Goal: Information Seeking & Learning: Compare options

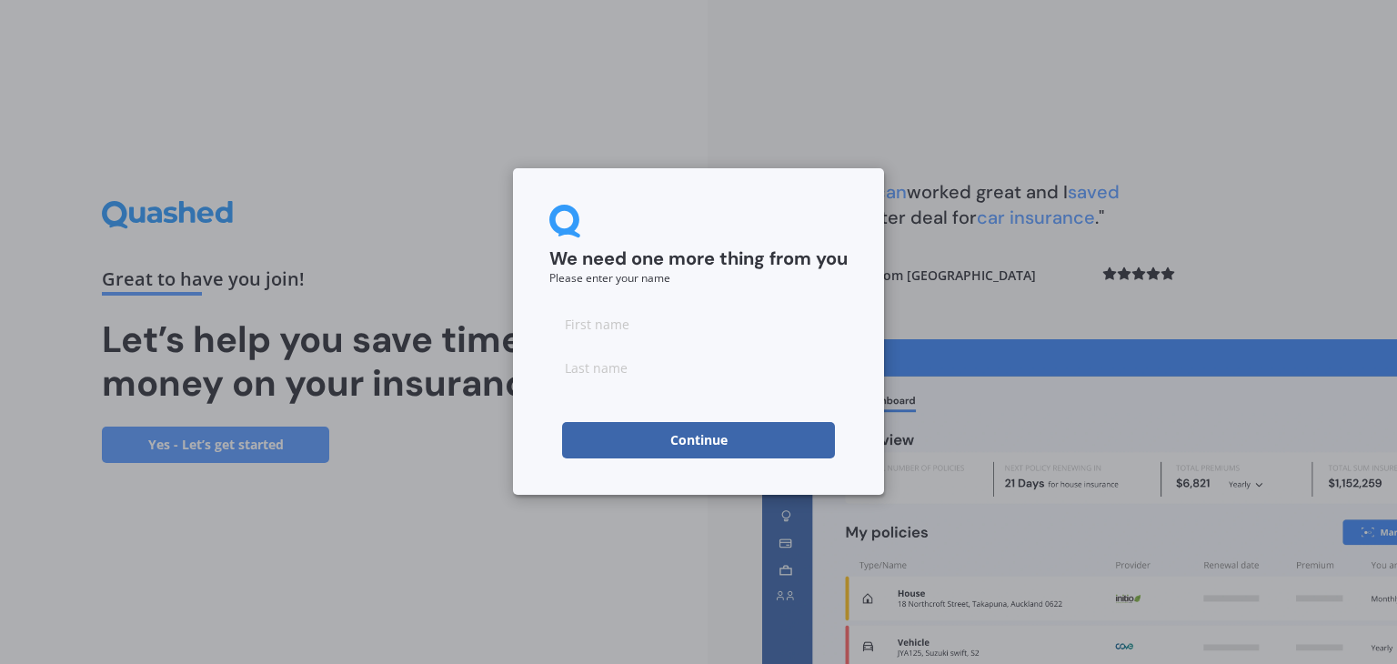
click at [615, 317] on input at bounding box center [698, 324] width 298 height 36
type input "Lynley"
click at [601, 369] on input at bounding box center [698, 367] width 298 height 36
type input "[PERSON_NAME]"
click at [685, 440] on button "Continue" at bounding box center [698, 440] width 273 height 36
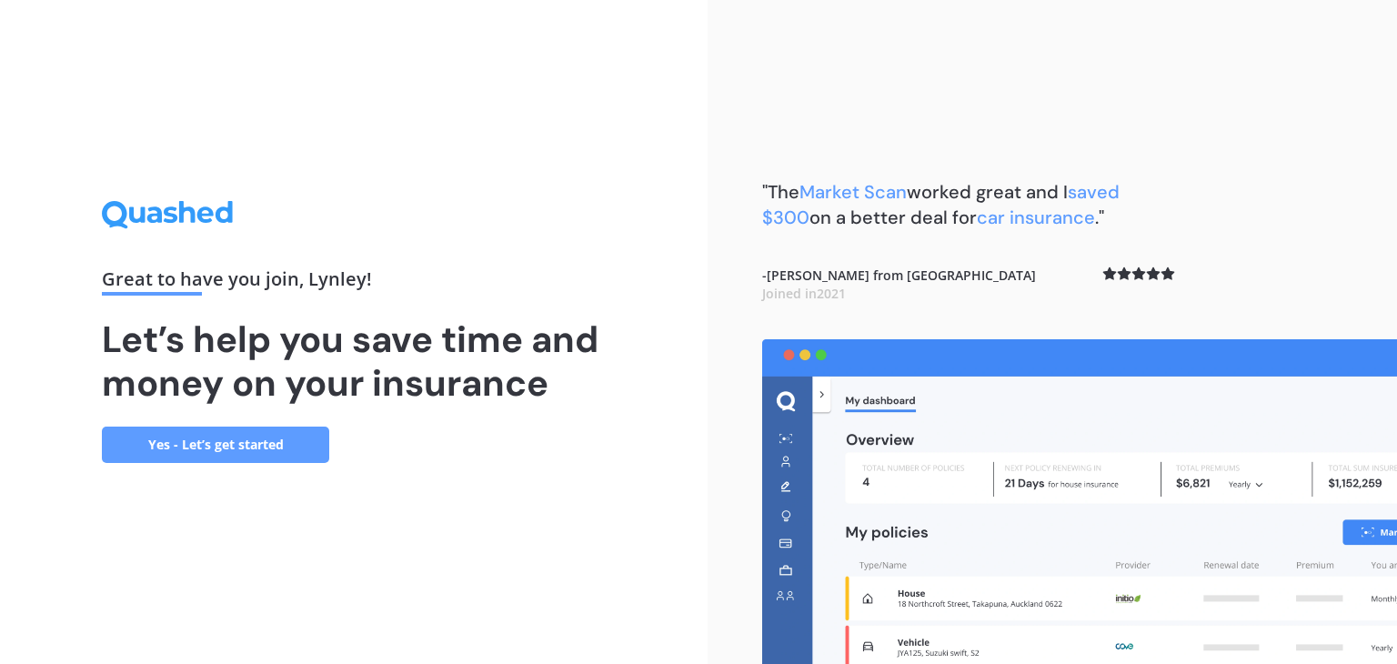
click at [231, 440] on link "Yes - Let’s get started" at bounding box center [215, 445] width 227 height 36
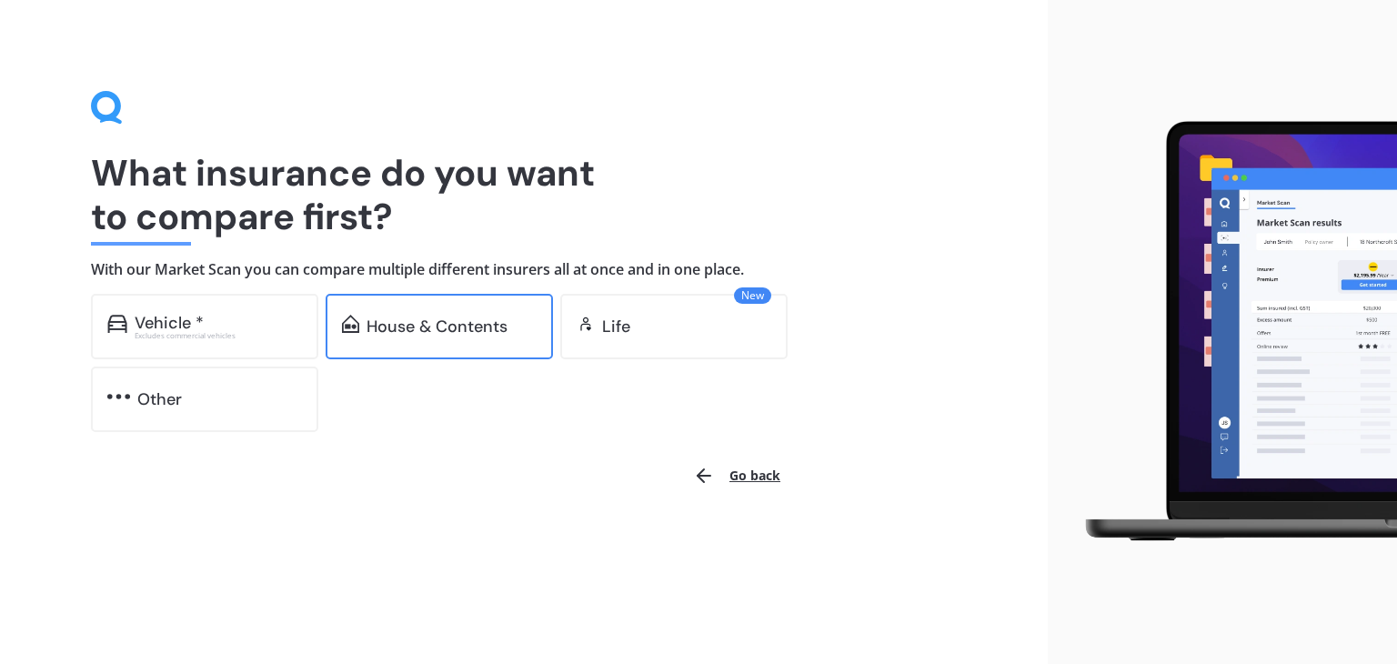
click at [434, 325] on div "House & Contents" at bounding box center [437, 326] width 141 height 18
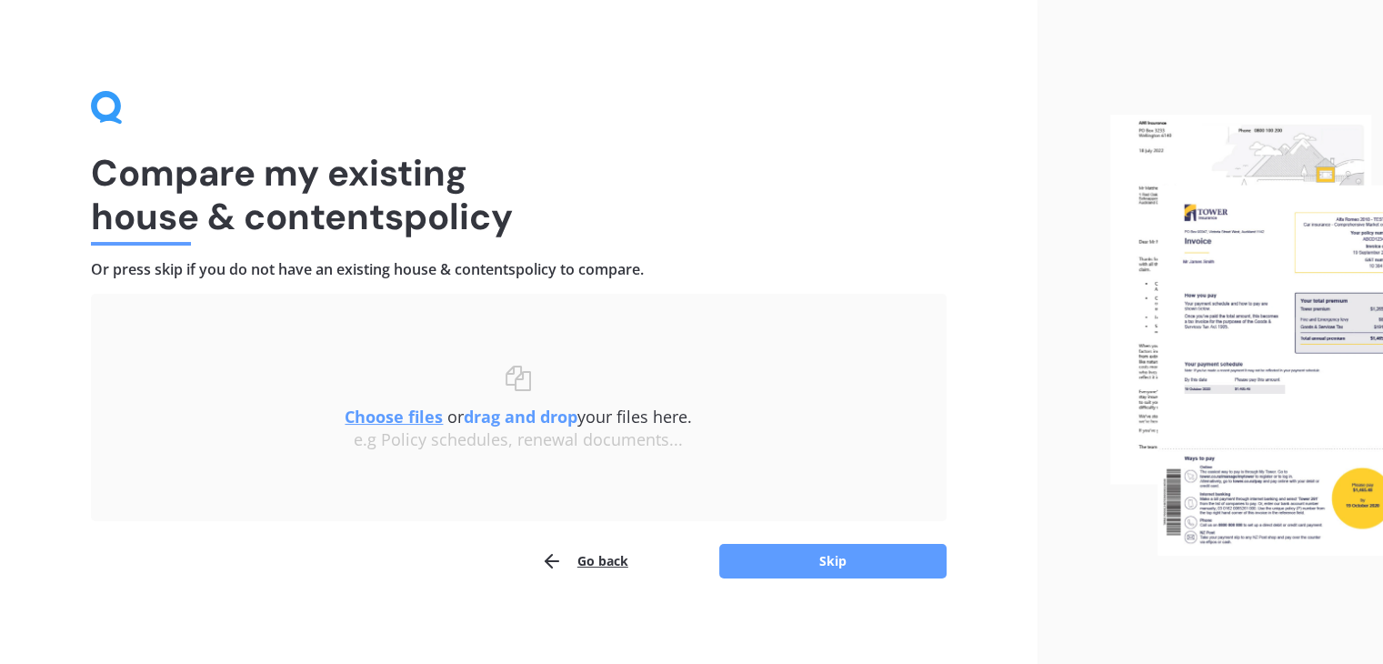
click at [418, 412] on u "Choose files" at bounding box center [394, 417] width 98 height 22
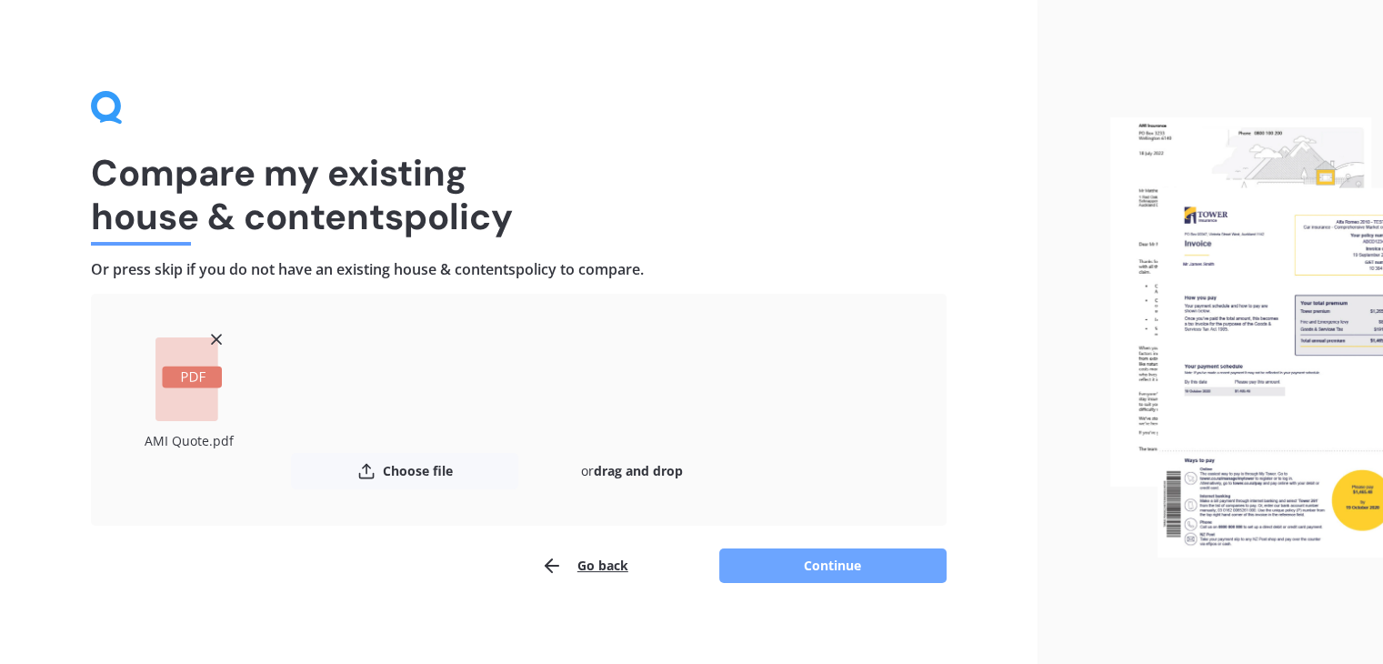
click at [834, 568] on button "Continue" at bounding box center [832, 565] width 227 height 35
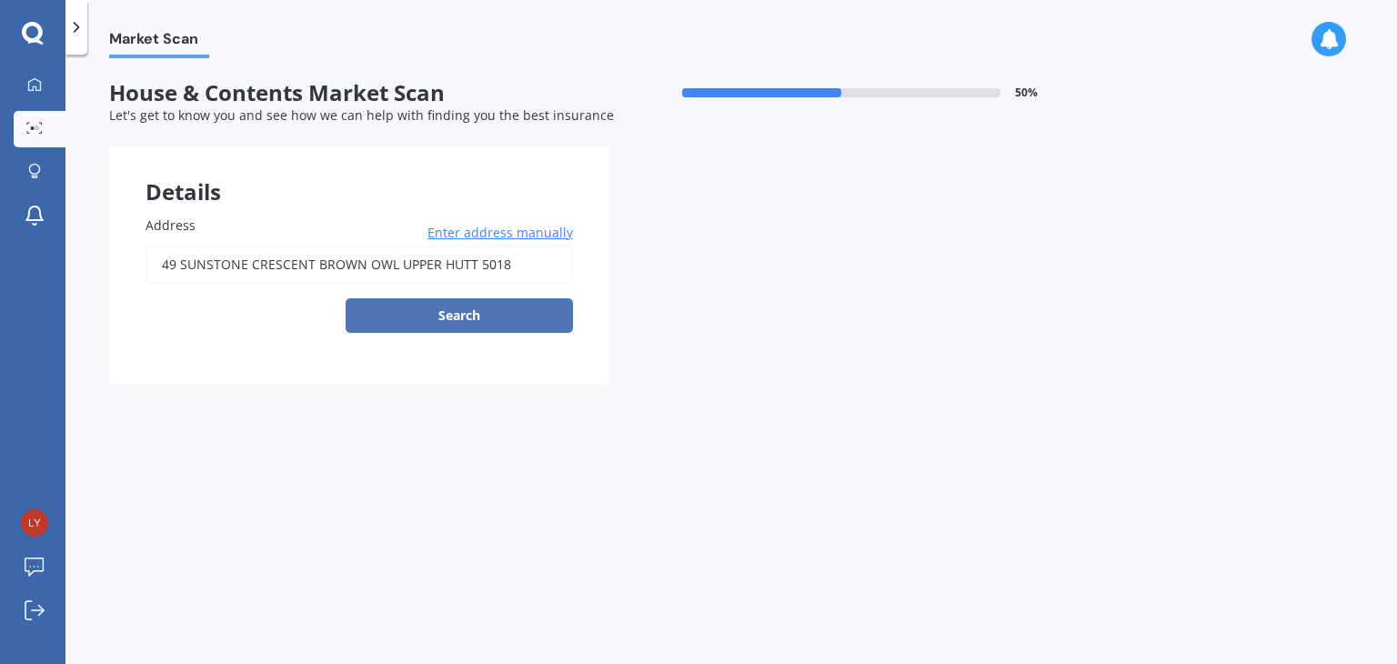
click at [459, 309] on button "Search" at bounding box center [459, 315] width 227 height 35
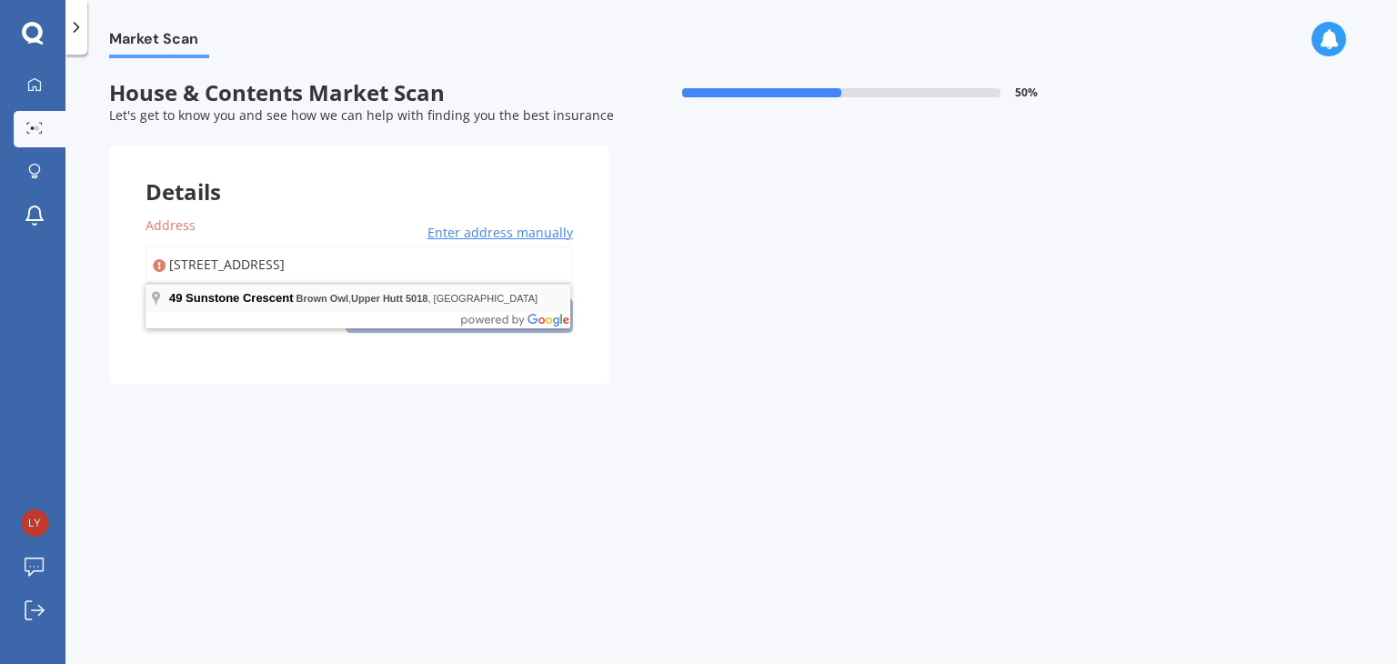
type input "[STREET_ADDRESS]"
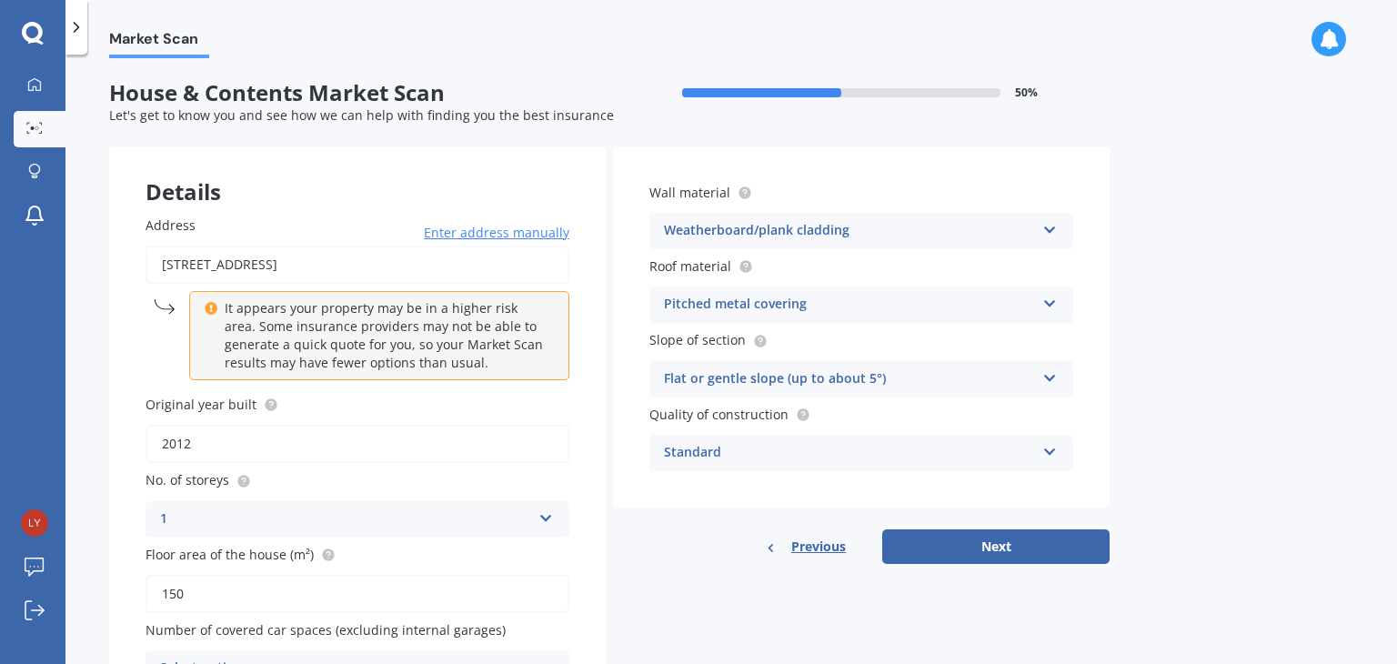
scroll to position [106, 0]
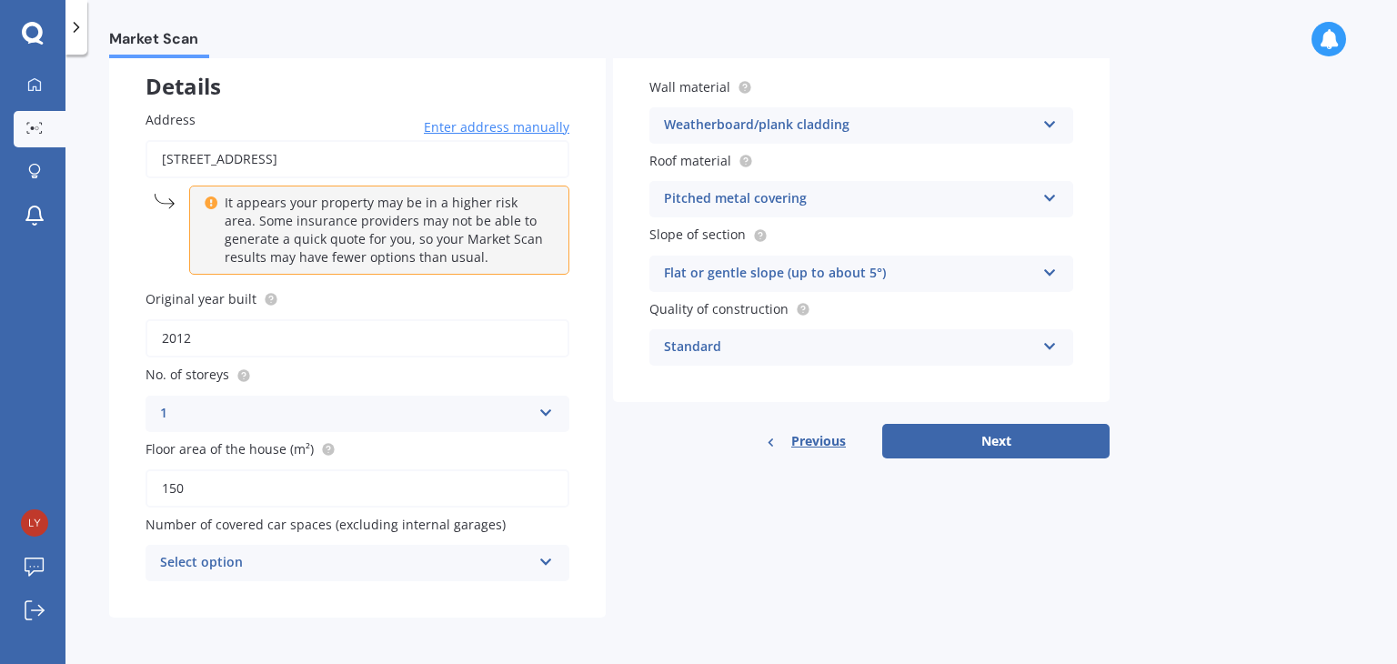
click at [545, 558] on icon at bounding box center [545, 558] width 15 height 13
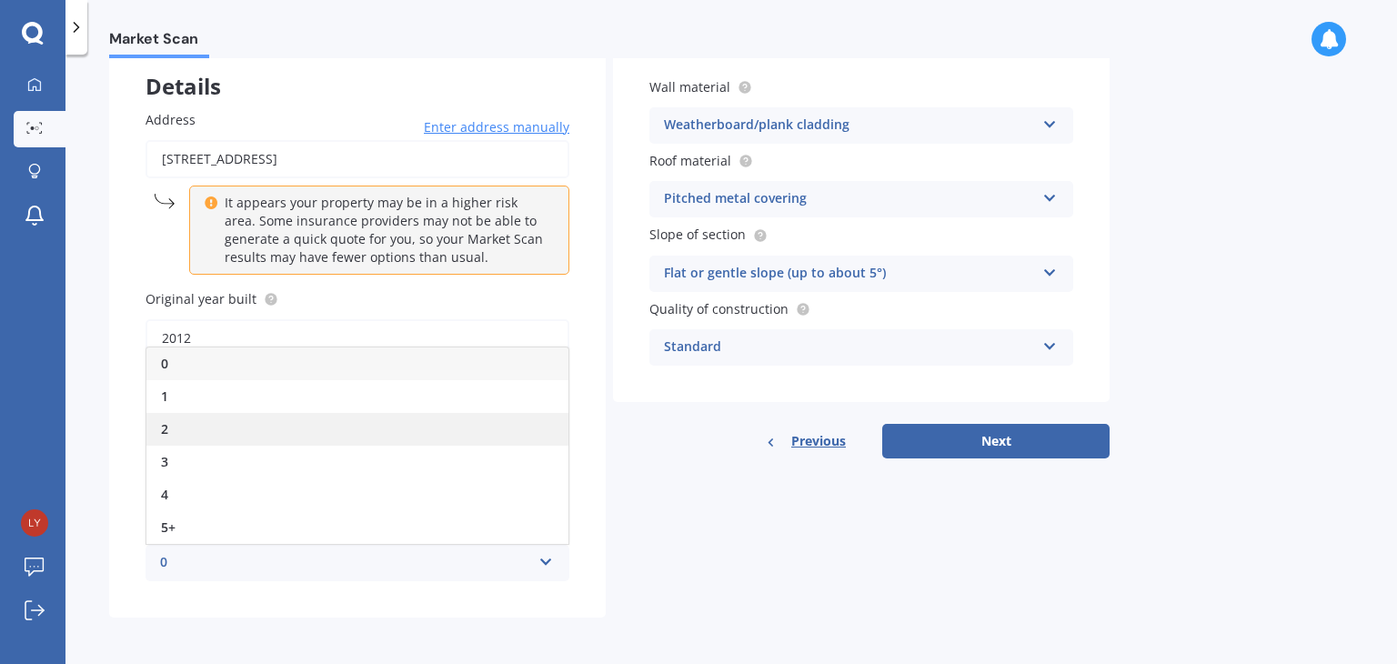
click at [176, 424] on div "2" at bounding box center [357, 429] width 422 height 33
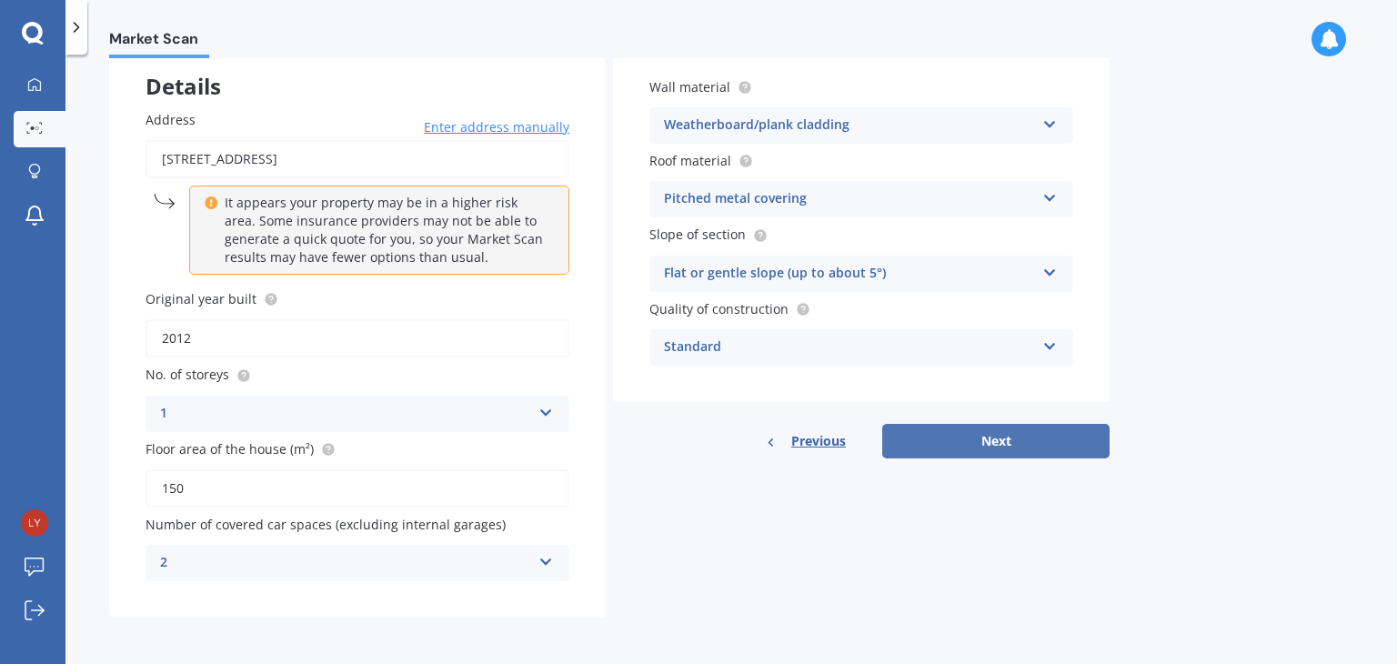
click at [985, 437] on button "Next" at bounding box center [995, 441] width 227 height 35
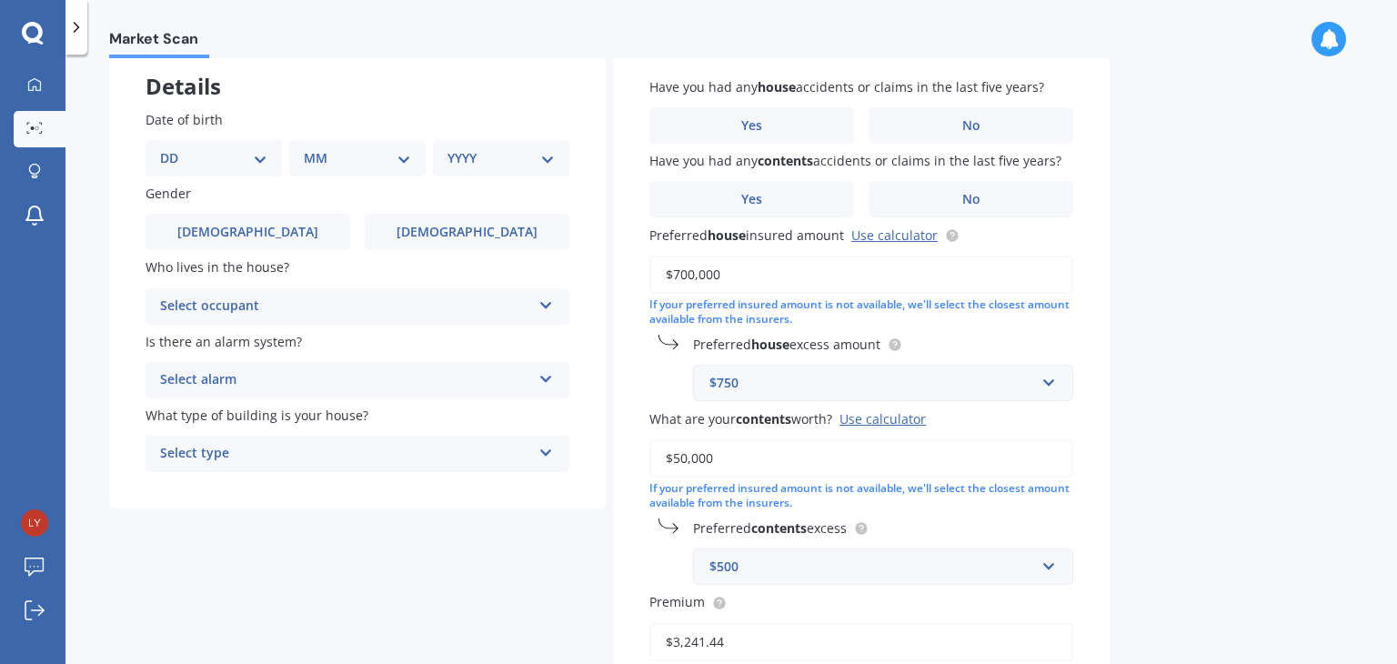
scroll to position [0, 0]
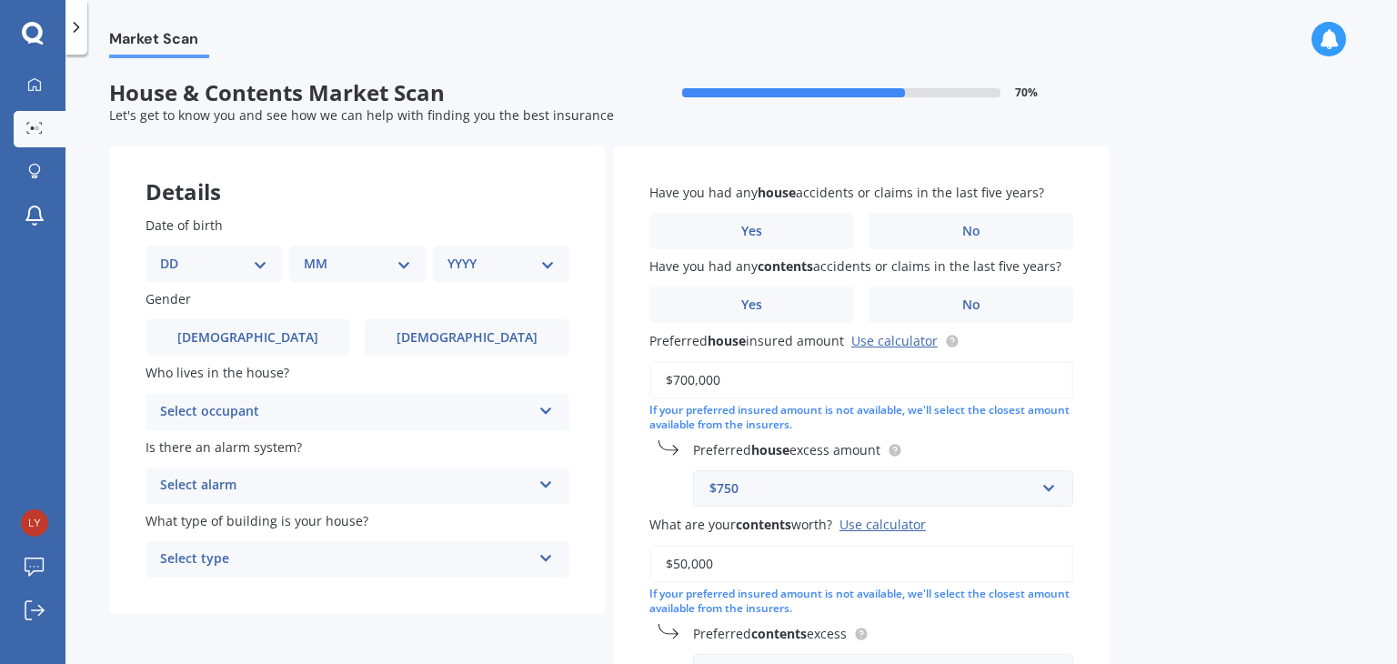
click at [166, 256] on select "DD 01 02 03 04 05 06 07 08 09 10 11 12 13 14 15 16 17 18 19 20 21 22 23 24 25 2…" at bounding box center [213, 264] width 107 height 20
click at [256, 263] on select "DD 01 02 03 04 05 06 07 08 09 10 11 12 13 14 15 16 17 18 19 20 21 22 23 24 25 2…" at bounding box center [213, 264] width 107 height 20
click at [194, 226] on span "Date of birth" at bounding box center [184, 224] width 77 height 17
click at [172, 259] on select "DD 01 02 03 04 05 06 07 08 09 10 11 12 13 14 15 16 17 18 19 20 21 22 23 24 25 2…" at bounding box center [213, 264] width 107 height 20
click at [256, 263] on select "DD 01 02 03 04 05 06 07 08 09 10 11 12 13 14 15 16 17 18 19 20 21 22 23 24 25 2…" at bounding box center [213, 264] width 107 height 20
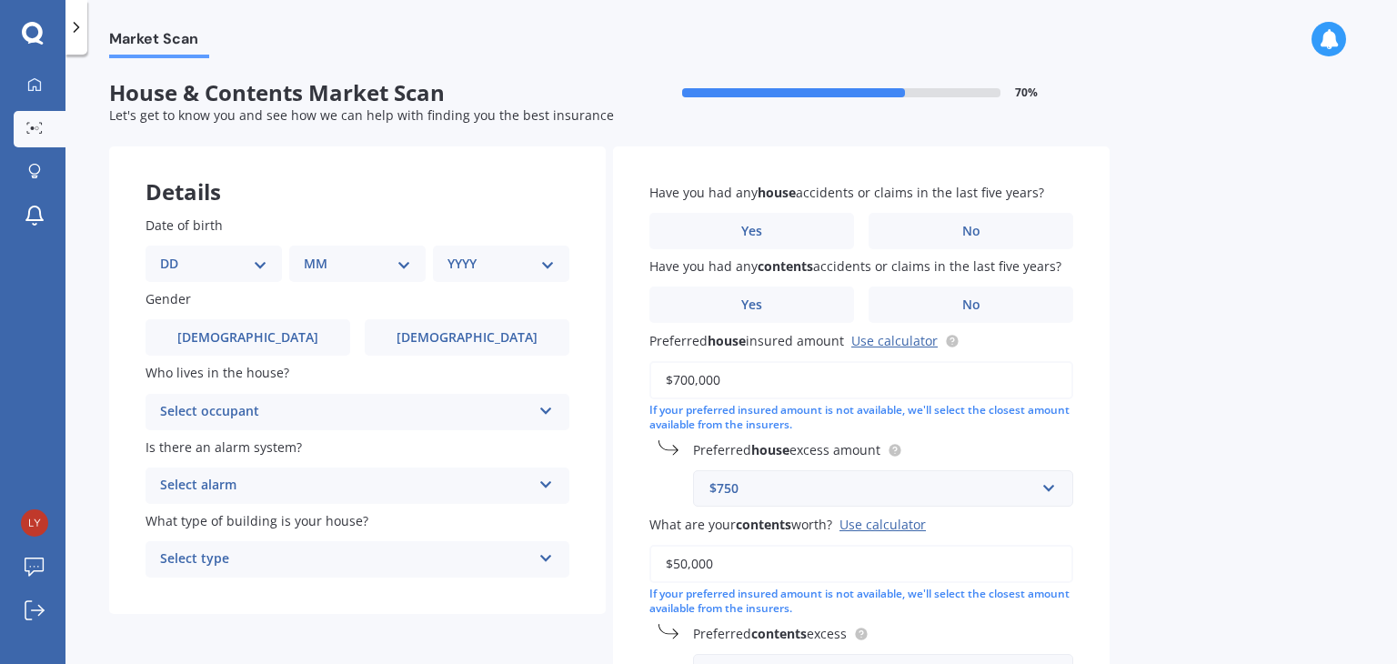
select select "01"
click at [175, 254] on select "DD 01 02 03 04 05 06 07 08 09 10 11 12 13 14 15 16 17 18 19 20 21 22 23 24 25 2…" at bounding box center [213, 264] width 107 height 20
click at [324, 262] on select "MM 01 02 03 04 05 06 07 08 09 10 11 12" at bounding box center [361, 264] width 100 height 20
click at [188, 265] on select "DD 01 02 03 04 05 06 07 08 09 10 11 12 13 14 15 16 17 18 19 20 21 22 23 24 25 2…" at bounding box center [225, 264] width 100 height 20
click at [328, 259] on select "MM 01 02 03 04 05 06 07 08 09 10 11 12" at bounding box center [361, 264] width 100 height 20
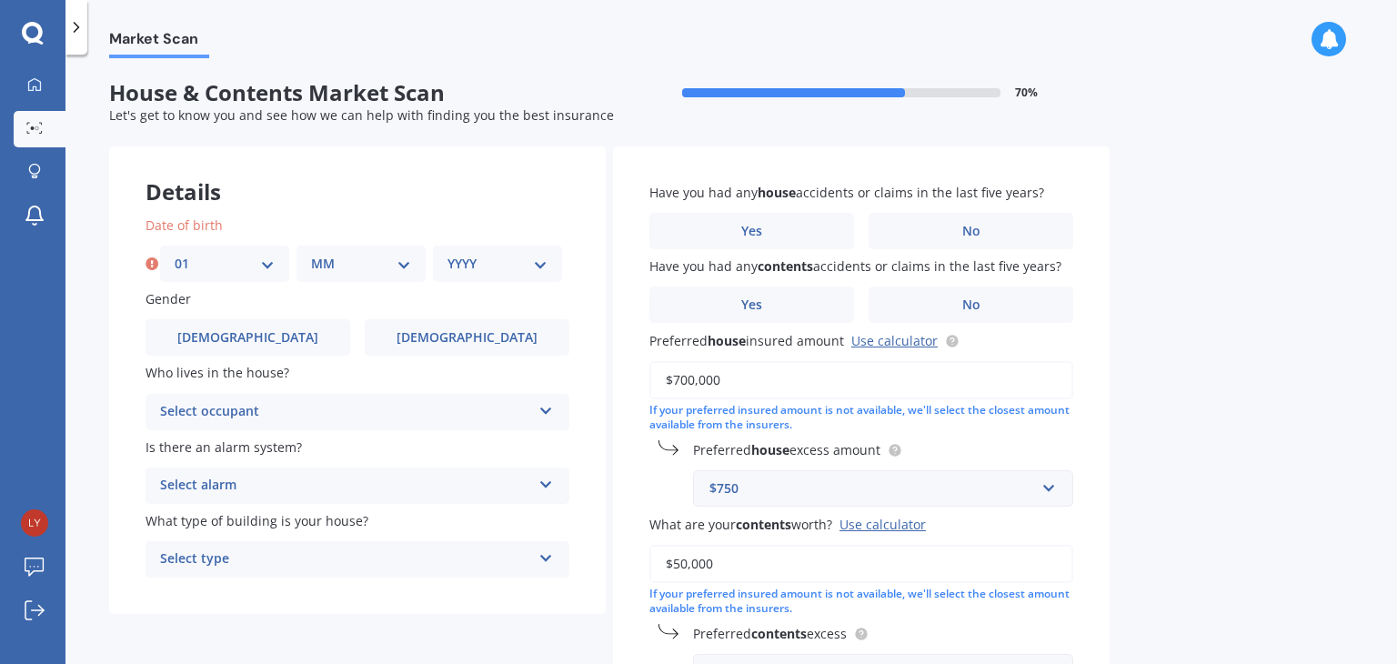
select select "01"
click at [311, 254] on select "MM 01 02 03 04 05 06 07 08 09 10 11 12" at bounding box center [361, 264] width 100 height 20
click at [185, 259] on select "DD 01 02 03 04 05 06 07 08 09 10 11 12 13 14 15 16 17 18 19 20 21 22 23 24 25 2…" at bounding box center [225, 264] width 100 height 20
click at [267, 263] on select "DD 01 02 03 04 05 06 07 08 09 10 11 12 13 14 15 16 17 18 19 20 21 22 23 24 25 2…" at bounding box center [225, 264] width 100 height 20
click at [269, 263] on select "DD 01 02 03 04 05 06 07 08 09 10 11 12 13 14 15 16 17 18 19 20 21 22 23 24 25 2…" at bounding box center [225, 264] width 100 height 20
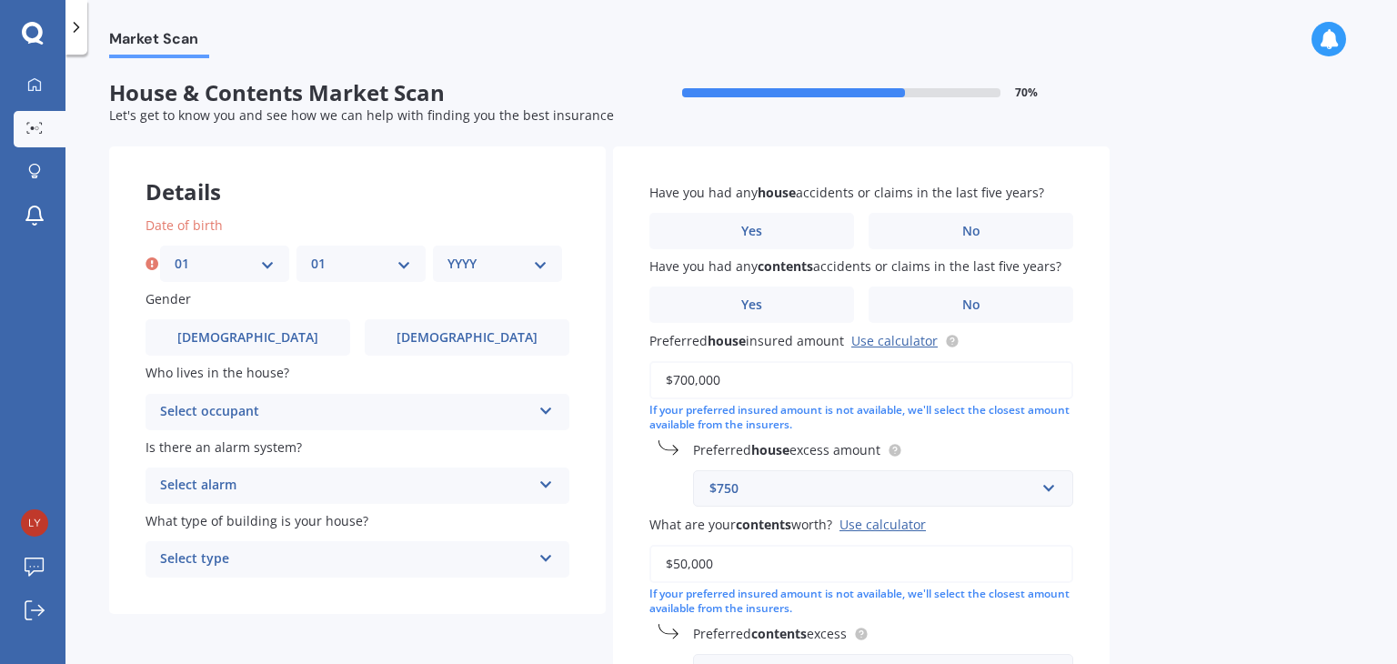
click at [196, 259] on select "DD 01 02 03 04 05 06 07 08 09 10 11 12 13 14 15 16 17 18 19 20 21 22 23 24 25 2…" at bounding box center [225, 264] width 100 height 20
click at [188, 259] on select "DD 01 02 03 04 05 06 07 08 09 10 11 12 13 14 15 16 17 18 19 20 21 22 23 24 25 2…" at bounding box center [225, 264] width 100 height 20
select select "31"
click at [465, 263] on select "YYYY 2009 2008 2007 2006 2005 2004 2003 2002 2001 2000 1999 1998 1997 1996 1995…" at bounding box center [498, 264] width 100 height 20
select select "1966"
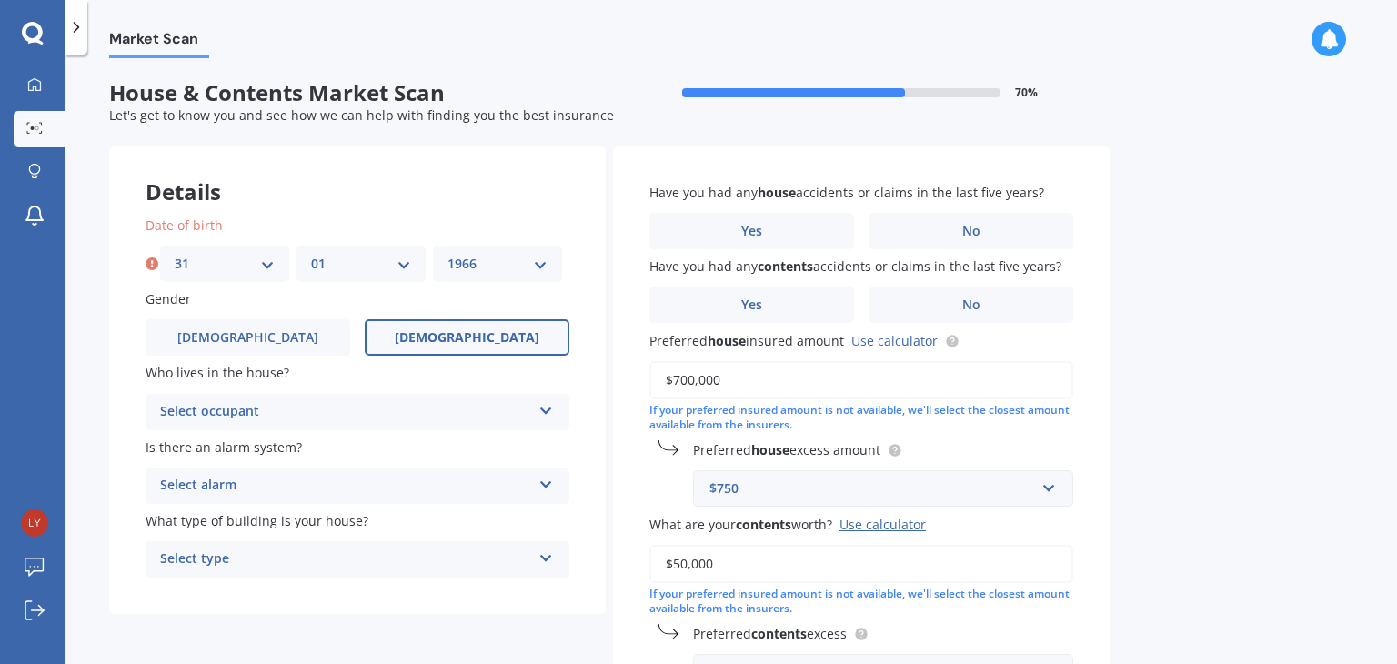
click at [413, 337] on label "Female" at bounding box center [467, 337] width 205 height 36
click at [0, 0] on input "Female" at bounding box center [0, 0] width 0 height 0
click at [461, 330] on span "Female" at bounding box center [467, 337] width 145 height 15
click at [0, 0] on input "Female" at bounding box center [0, 0] width 0 height 0
click at [548, 405] on icon at bounding box center [545, 407] width 15 height 13
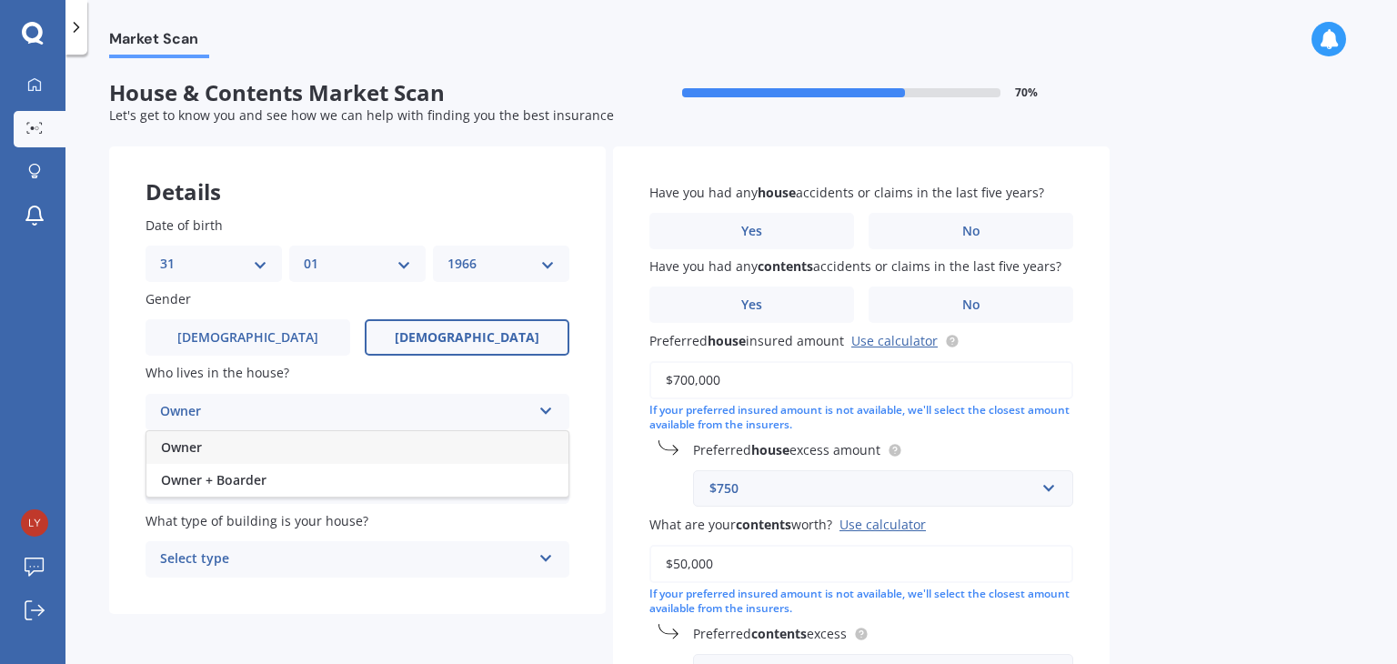
click at [205, 441] on div "Owner" at bounding box center [357, 447] width 422 height 33
click at [541, 479] on icon at bounding box center [545, 481] width 15 height 13
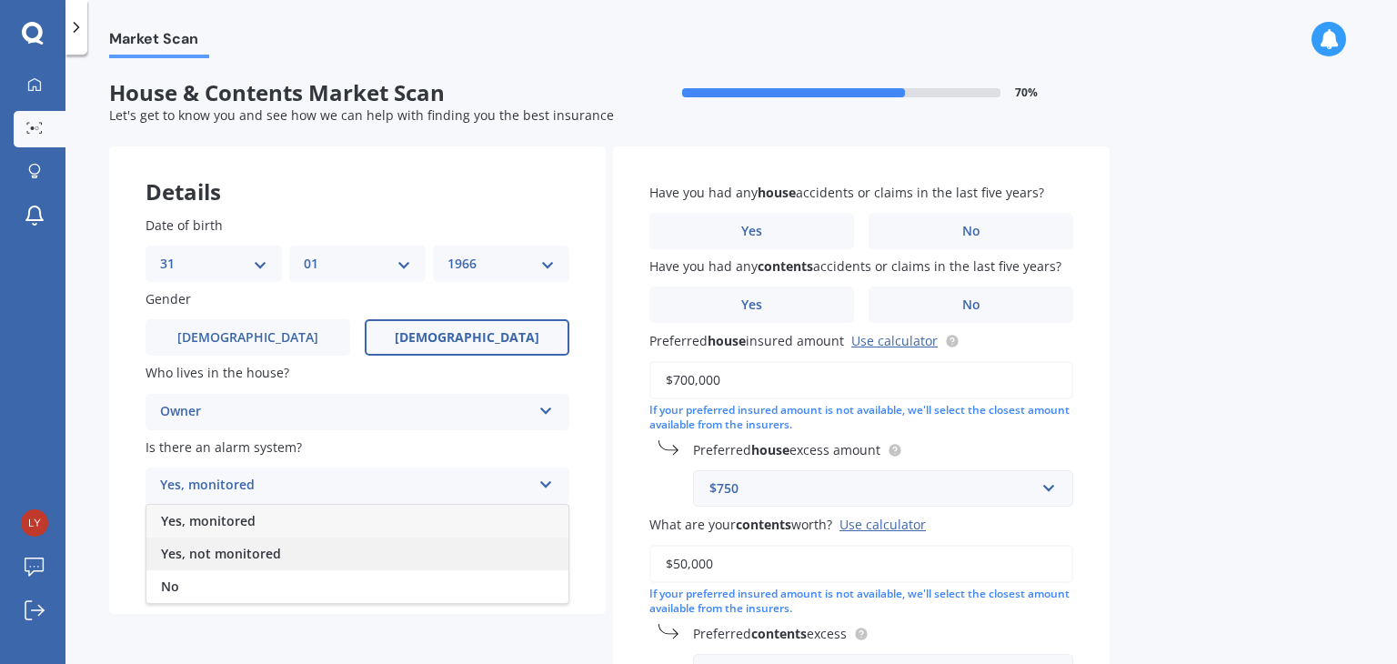
click at [201, 554] on span "Yes, not monitored" at bounding box center [221, 553] width 120 height 17
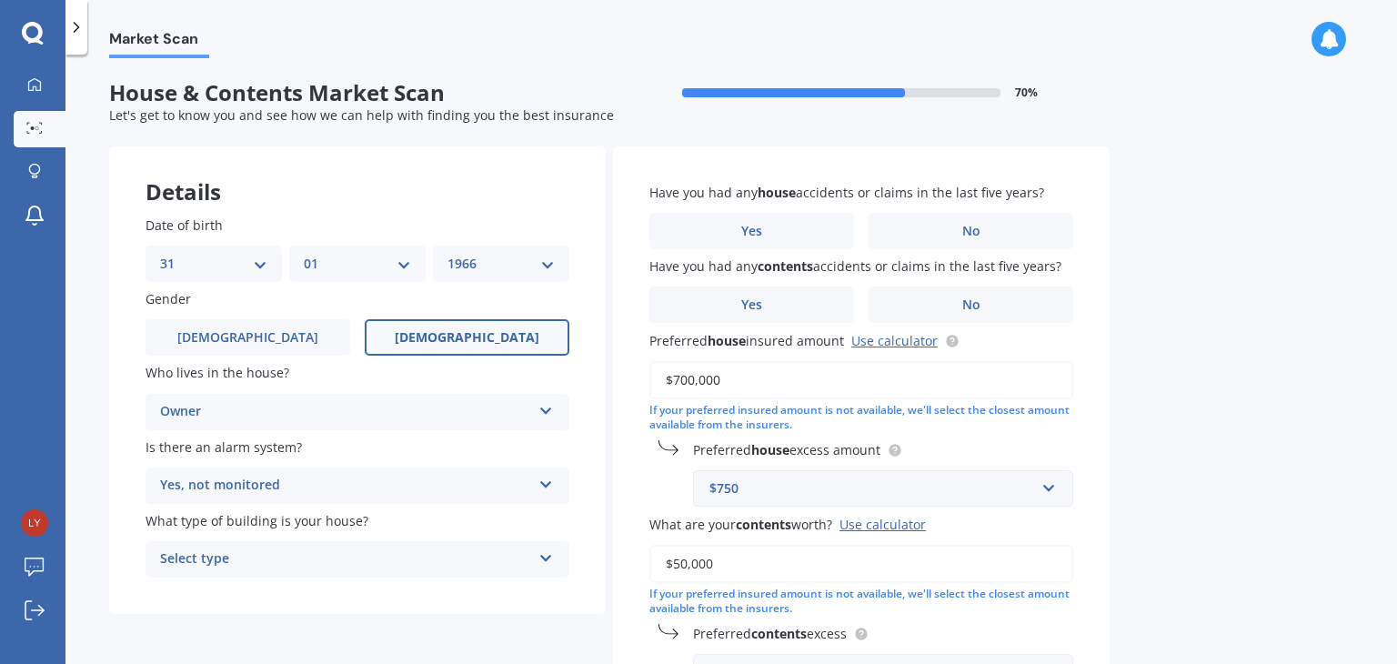
drag, startPoint x: 548, startPoint y: 555, endPoint x: 546, endPoint y: 564, distance: 9.3
click at [548, 558] on icon at bounding box center [545, 554] width 15 height 13
click at [229, 561] on div "Freestanding" at bounding box center [345, 559] width 371 height 22
click at [543, 558] on icon at bounding box center [545, 555] width 15 height 13
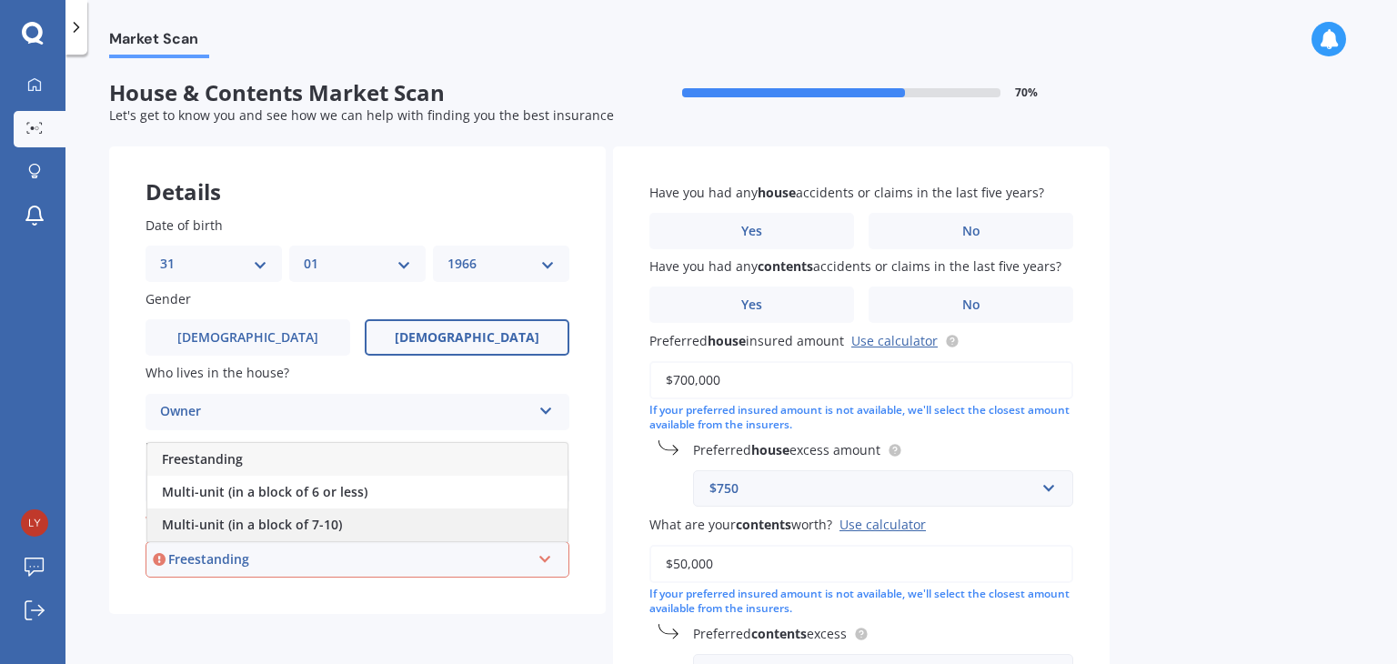
scroll to position [182, 0]
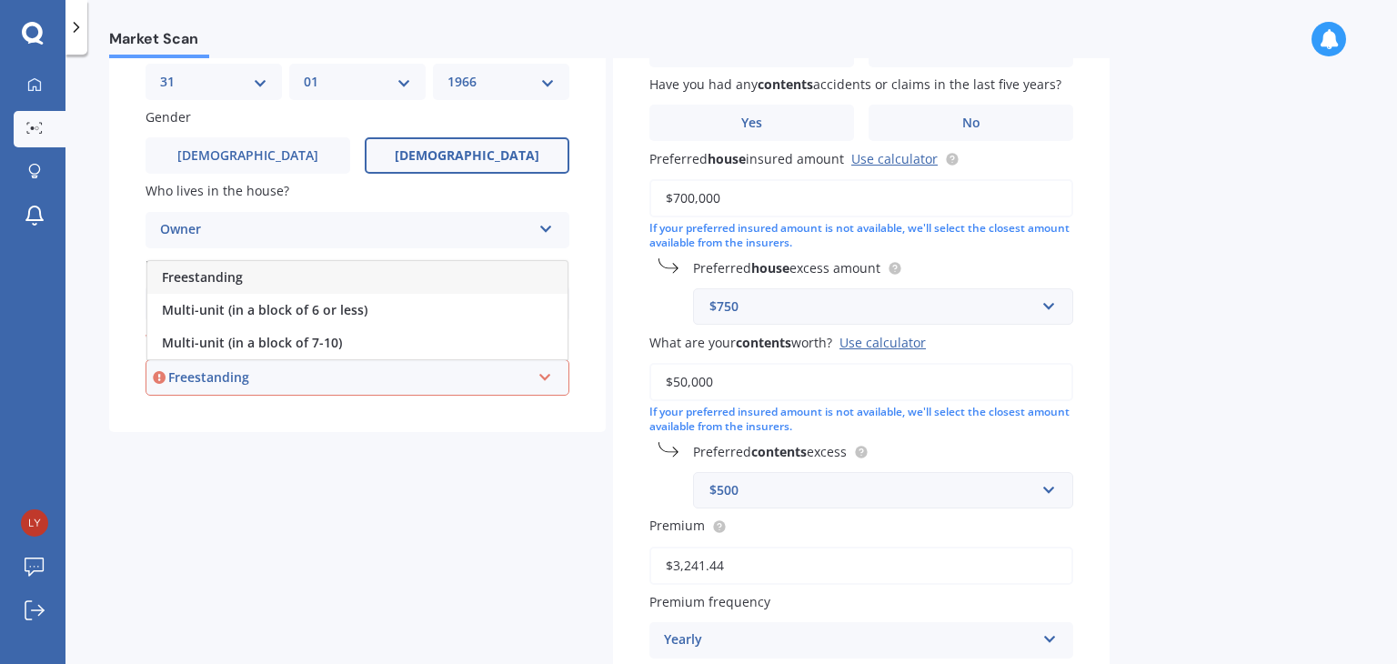
click at [543, 376] on icon at bounding box center [545, 373] width 15 height 13
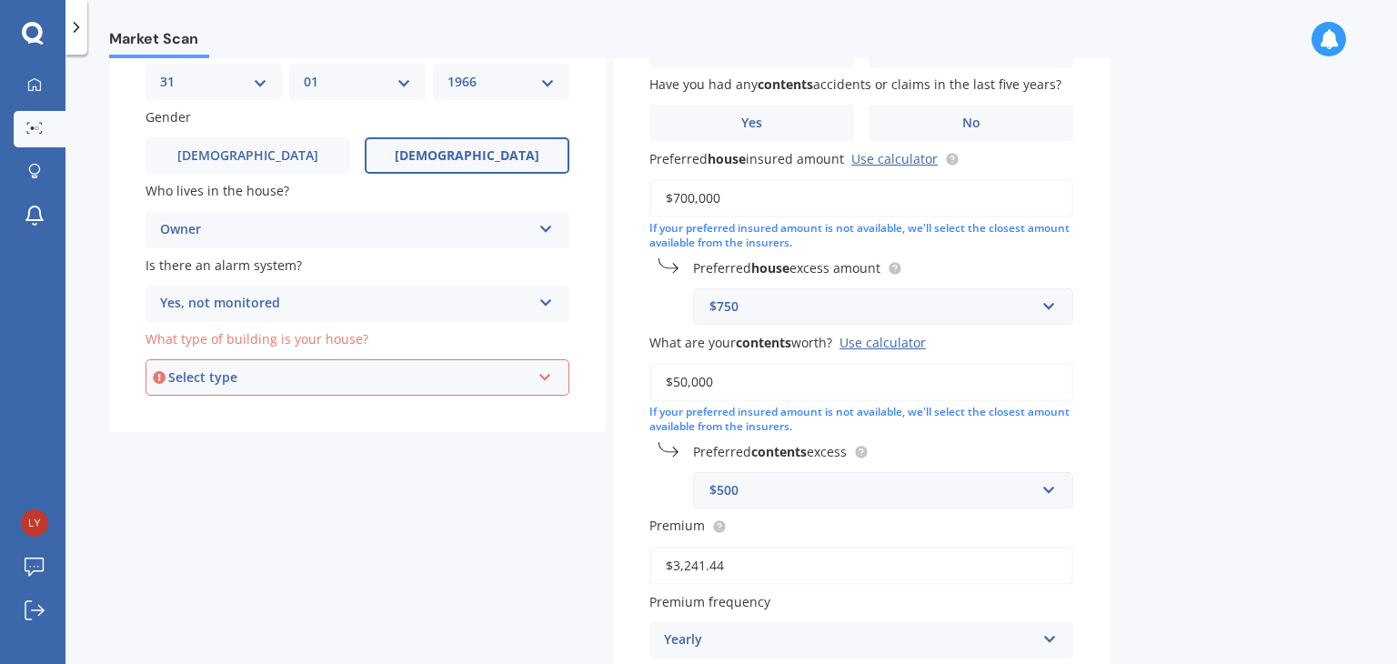
click at [546, 377] on icon at bounding box center [545, 373] width 15 height 13
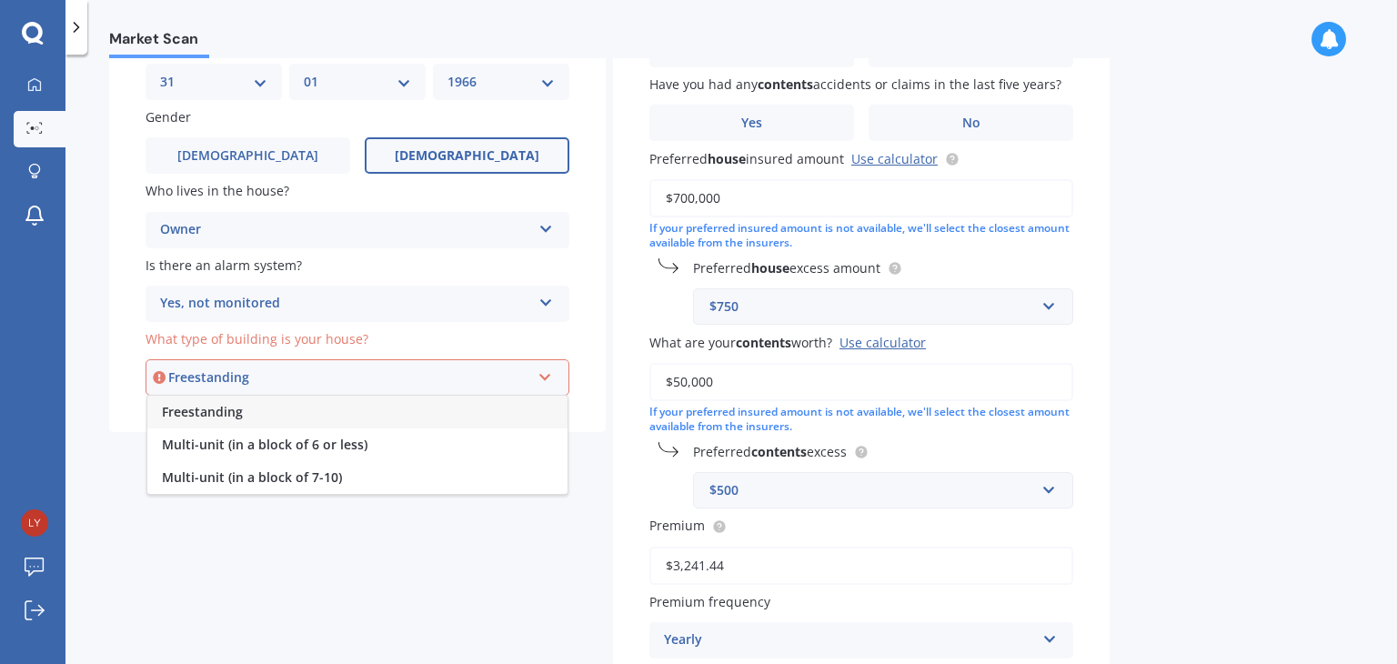
click at [215, 410] on span "Freestanding" at bounding box center [202, 411] width 81 height 17
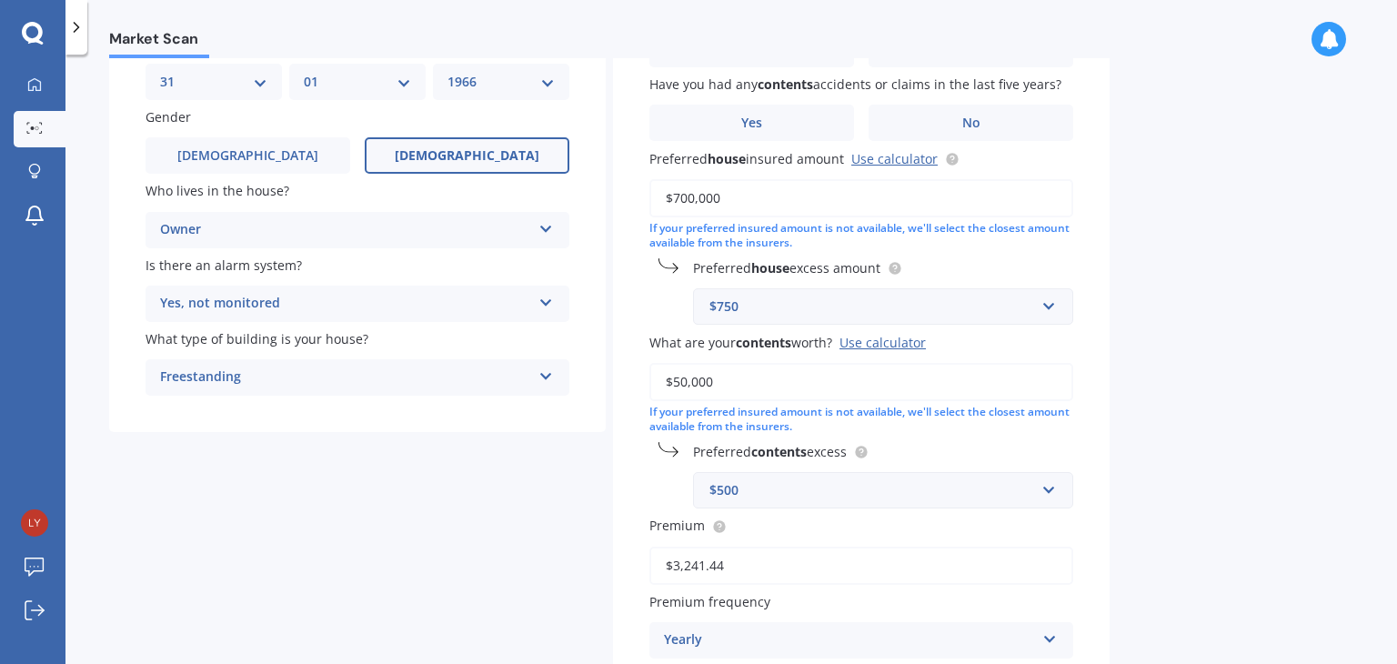
scroll to position [0, 0]
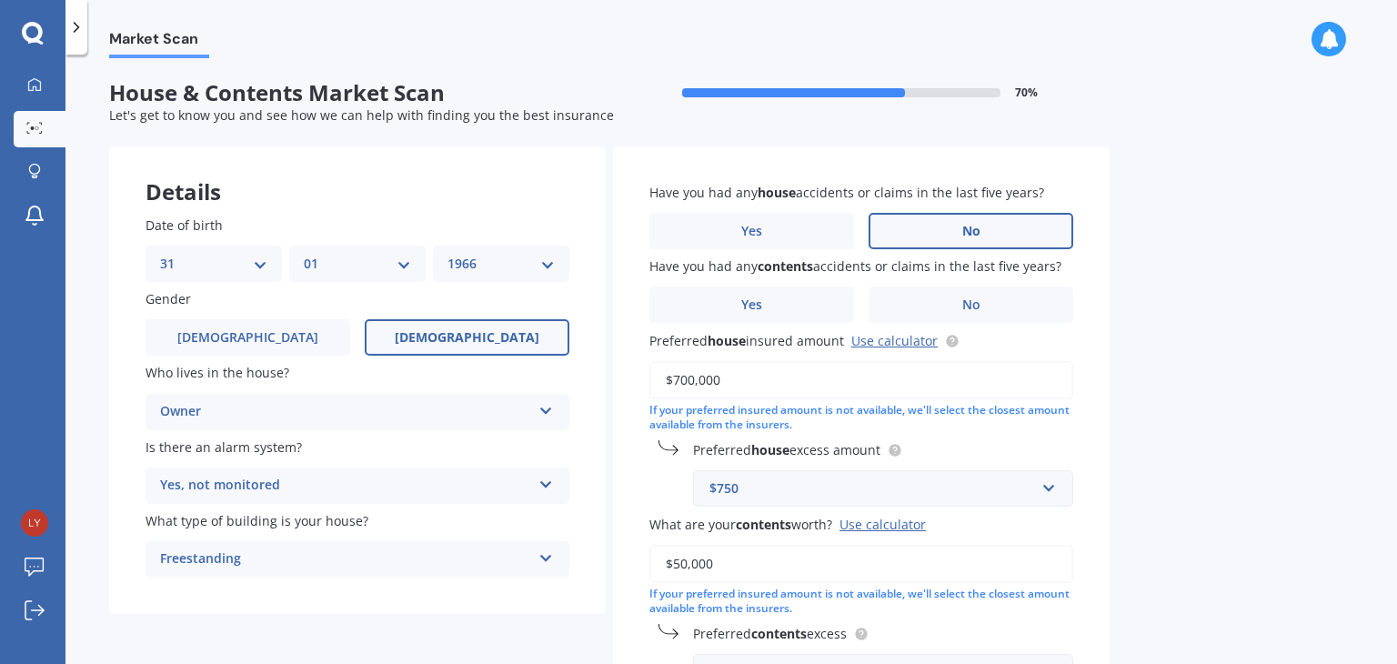
click at [962, 226] on span "No" at bounding box center [971, 231] width 18 height 15
click at [0, 0] on input "No" at bounding box center [0, 0] width 0 height 0
click at [979, 227] on span "No" at bounding box center [971, 231] width 18 height 15
click at [0, 0] on input "No" at bounding box center [0, 0] width 0 height 0
click at [970, 303] on span "No" at bounding box center [971, 304] width 18 height 15
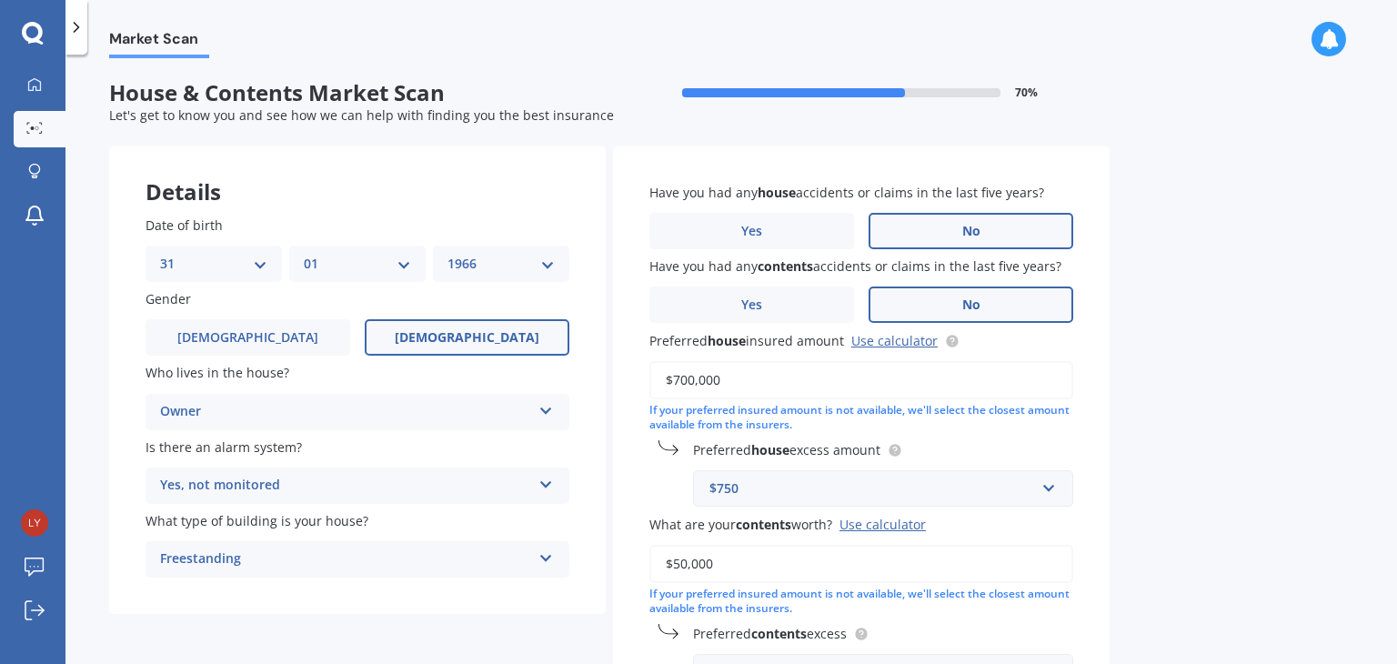
click at [0, 0] on input "No" at bounding box center [0, 0] width 0 height 0
click at [679, 377] on input "$700,000" at bounding box center [861, 380] width 424 height 38
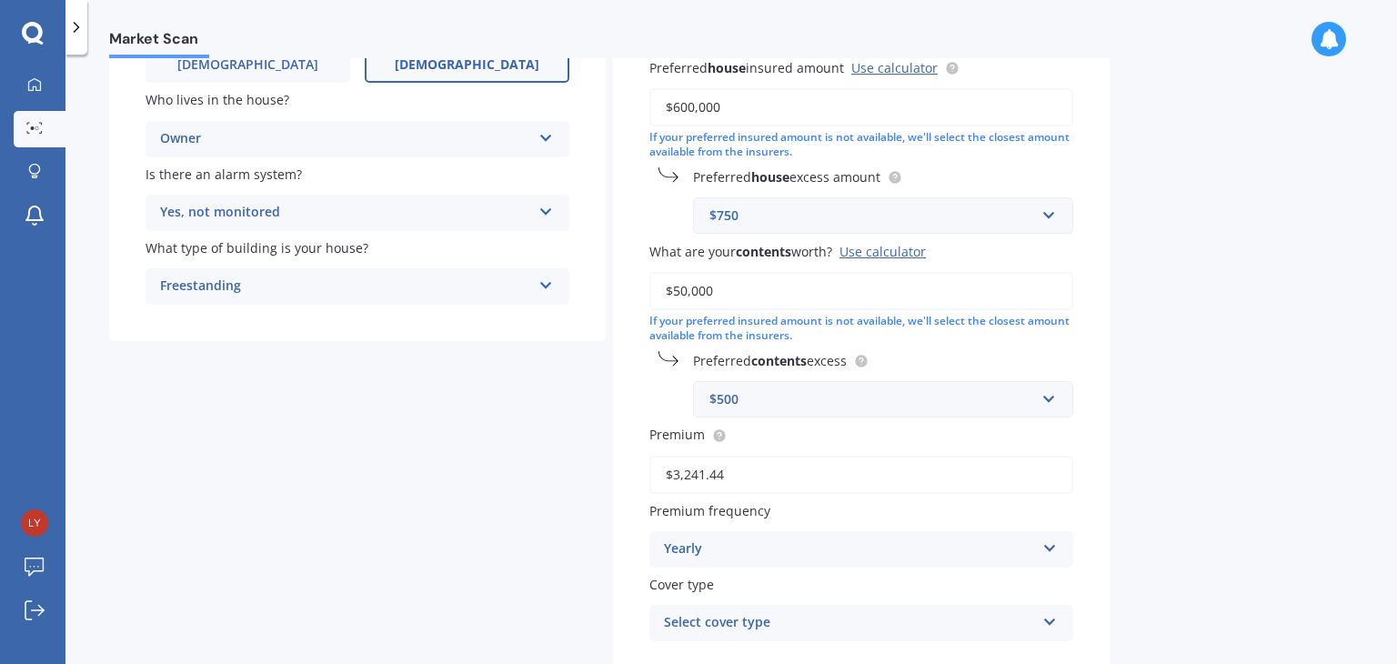
type input "$600,000"
click at [1053, 543] on icon at bounding box center [1049, 544] width 15 height 13
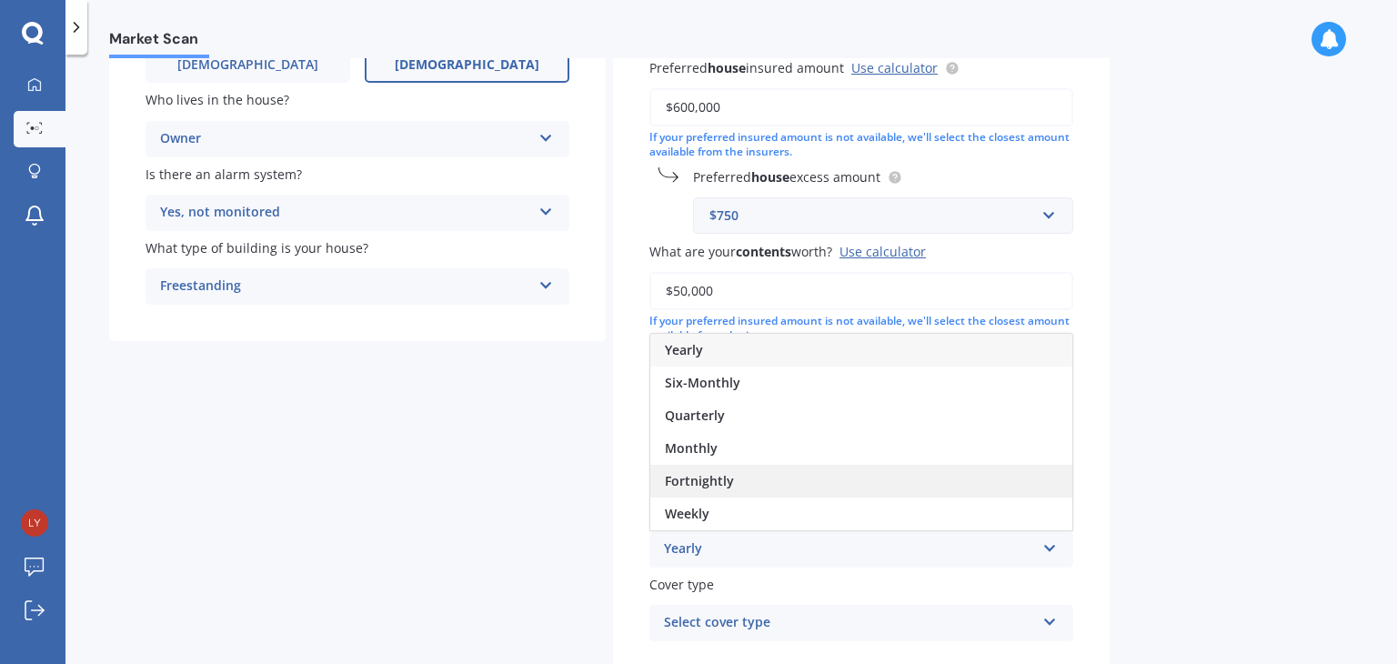
click at [697, 475] on span "Fortnightly" at bounding box center [699, 480] width 69 height 17
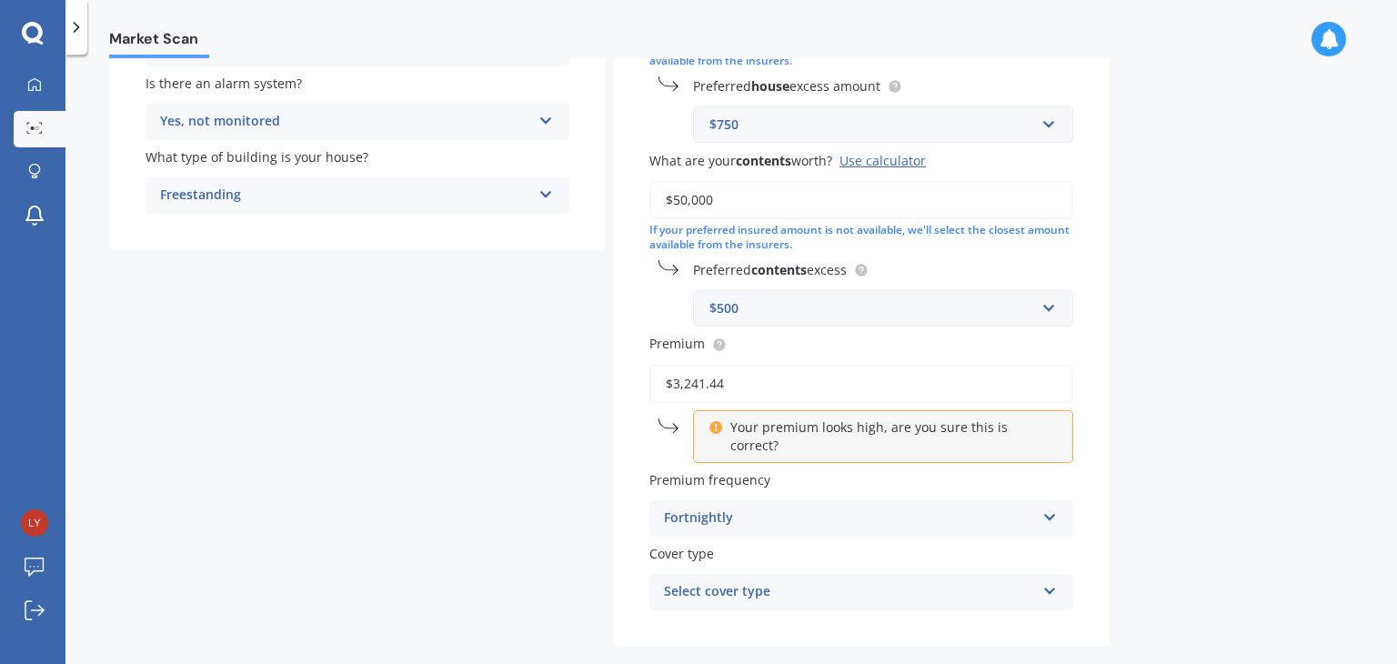
scroll to position [431, 0]
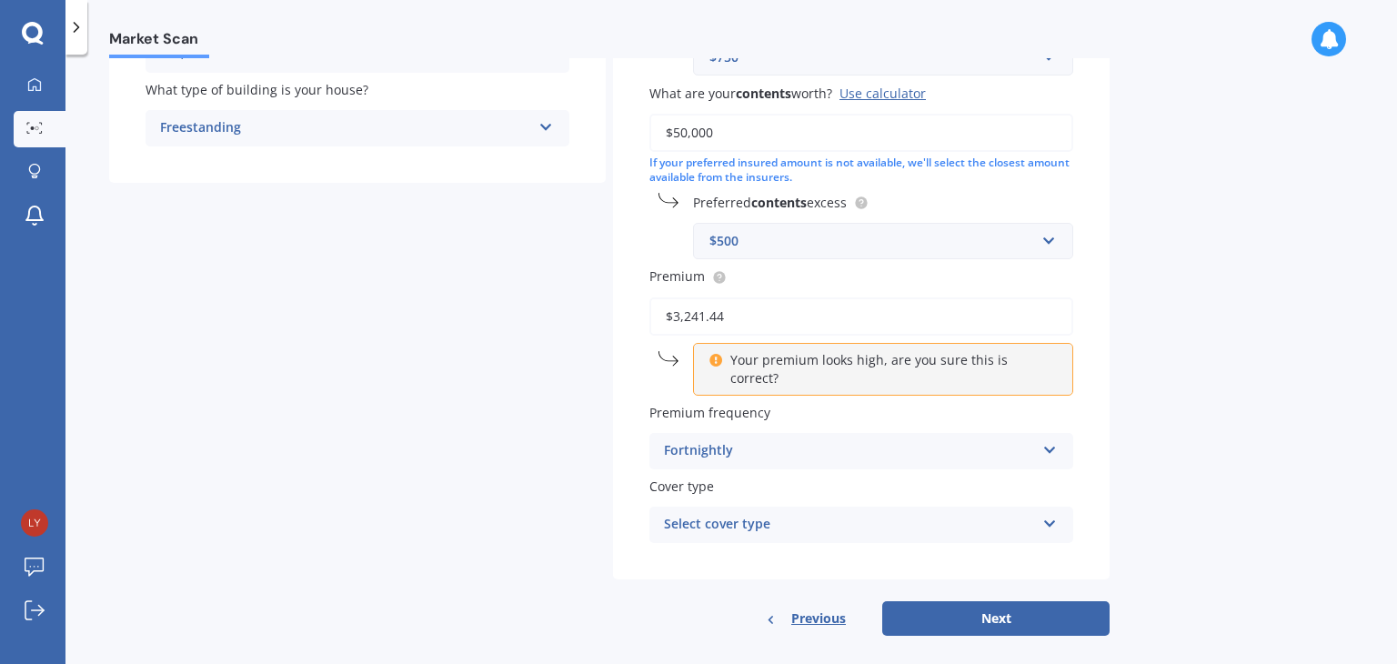
click at [1051, 514] on icon at bounding box center [1049, 520] width 15 height 13
click at [762, 514] on div "Multi-Policy House and Contents" at bounding box center [849, 525] width 371 height 22
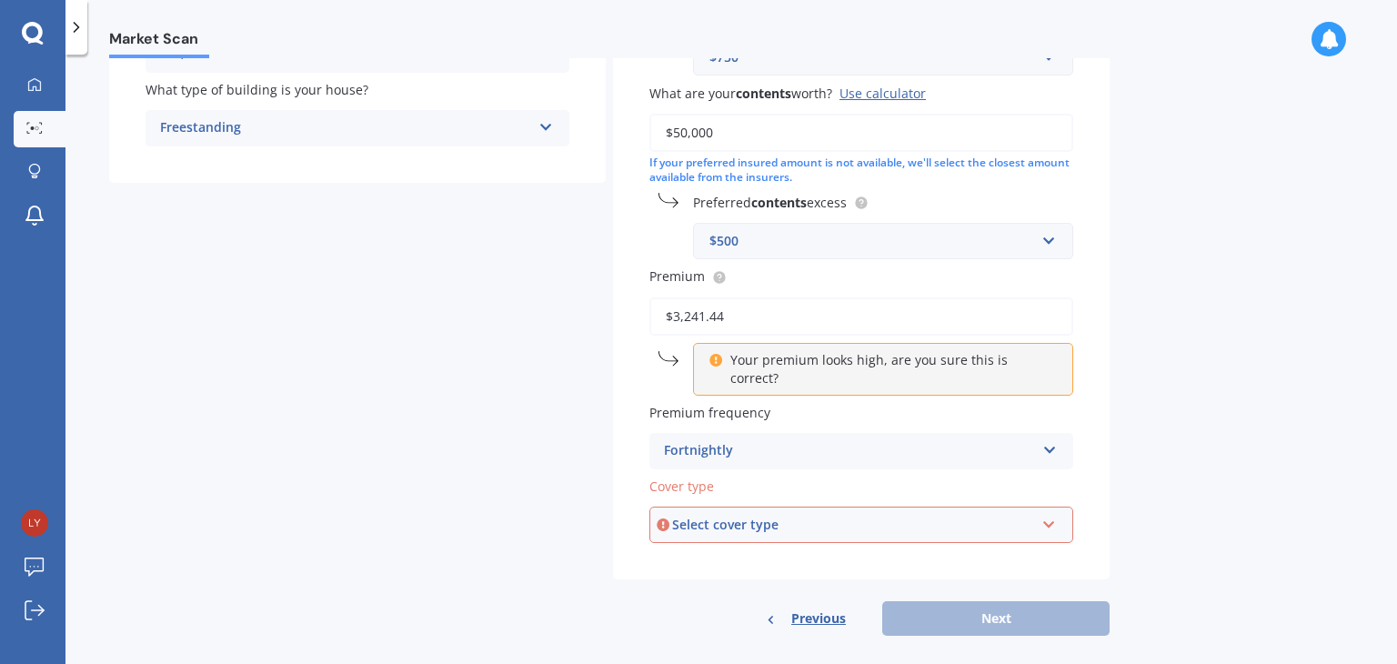
click at [1051, 515] on icon at bounding box center [1048, 521] width 15 height 13
click at [822, 550] on span "Multi-Policy House and Contents" at bounding box center [769, 558] width 206 height 17
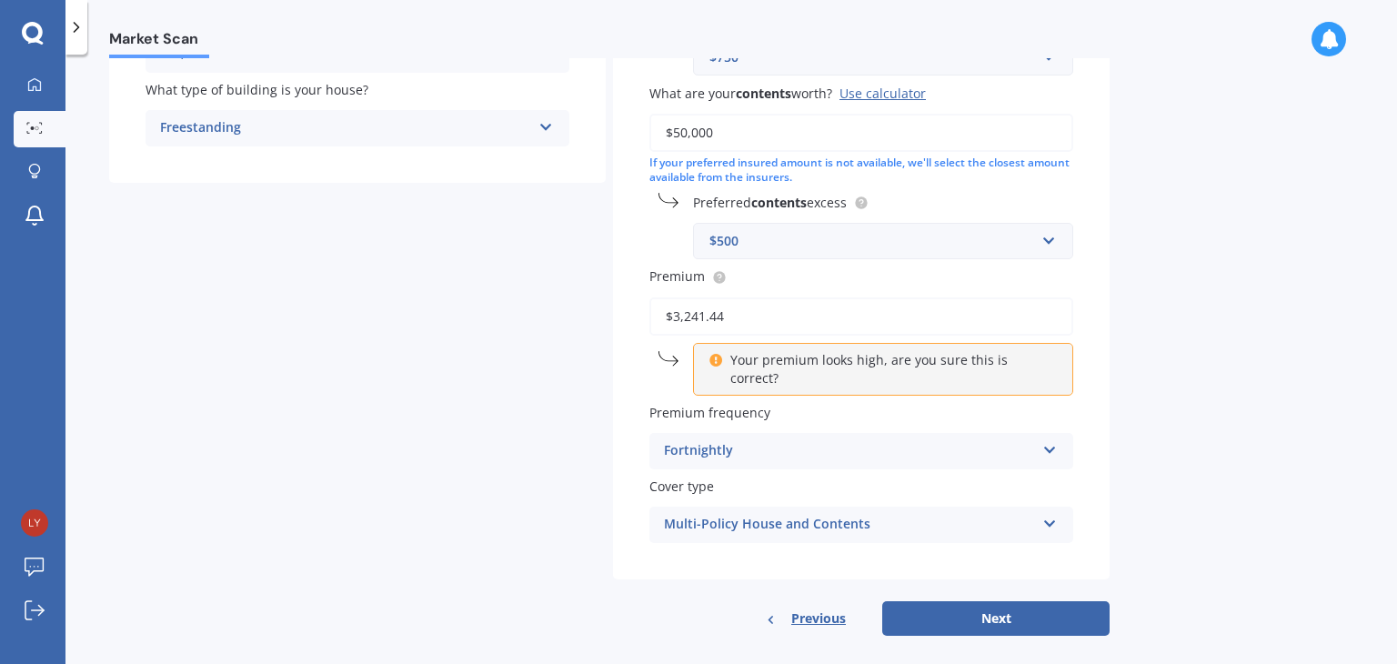
drag, startPoint x: 730, startPoint y: 313, endPoint x: 649, endPoint y: 318, distance: 82.0
click at [651, 321] on input "$3,241.44" at bounding box center [861, 316] width 424 height 38
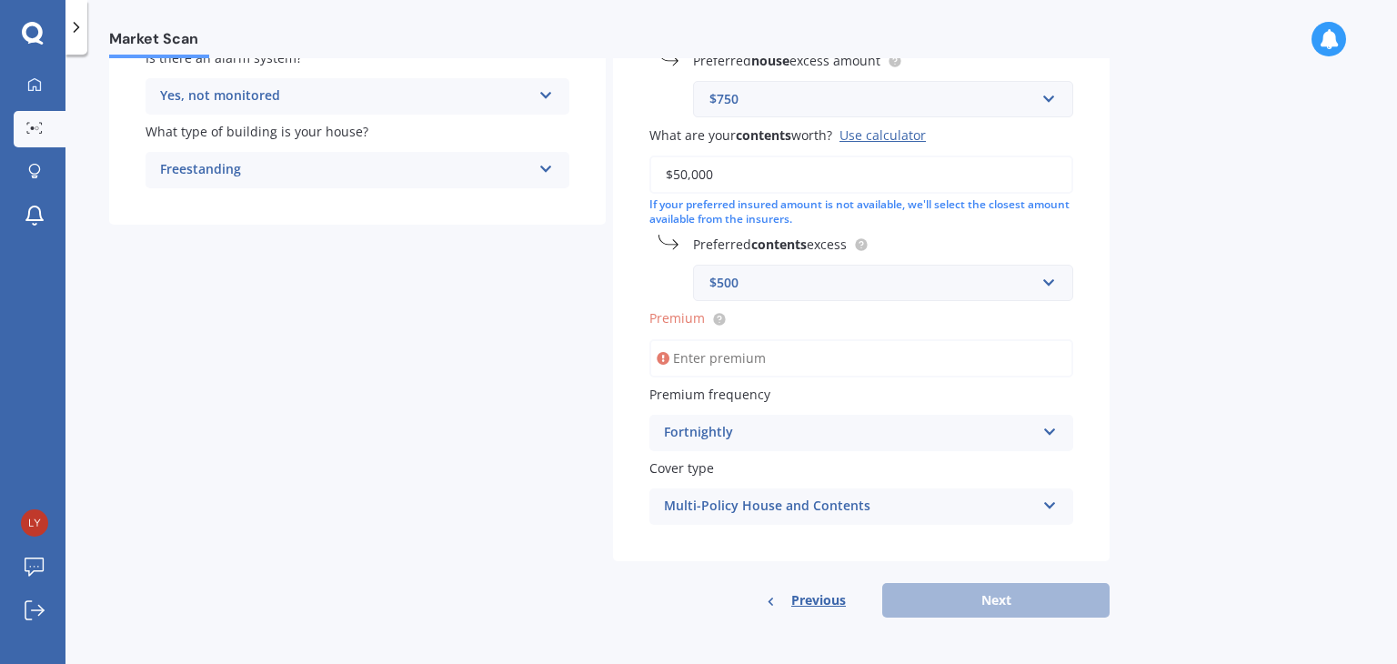
click at [942, 534] on div "Have you had any house accidents or claims in the last five years? Yes No Have …" at bounding box center [861, 159] width 497 height 804
click at [750, 274] on div "$500" at bounding box center [872, 283] width 326 height 20
click at [728, 417] on span "$500" at bounding box center [723, 417] width 29 height 17
click at [775, 359] on input "Premium" at bounding box center [861, 358] width 424 height 38
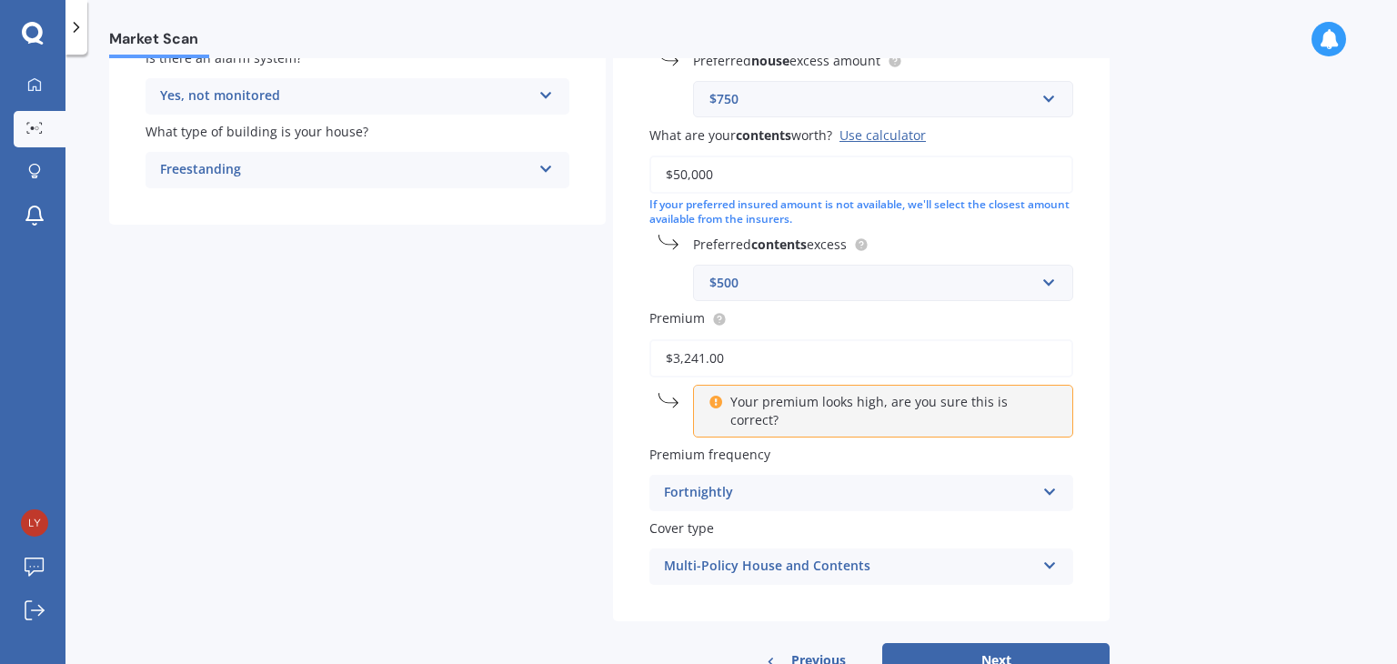
scroll to position [431, 0]
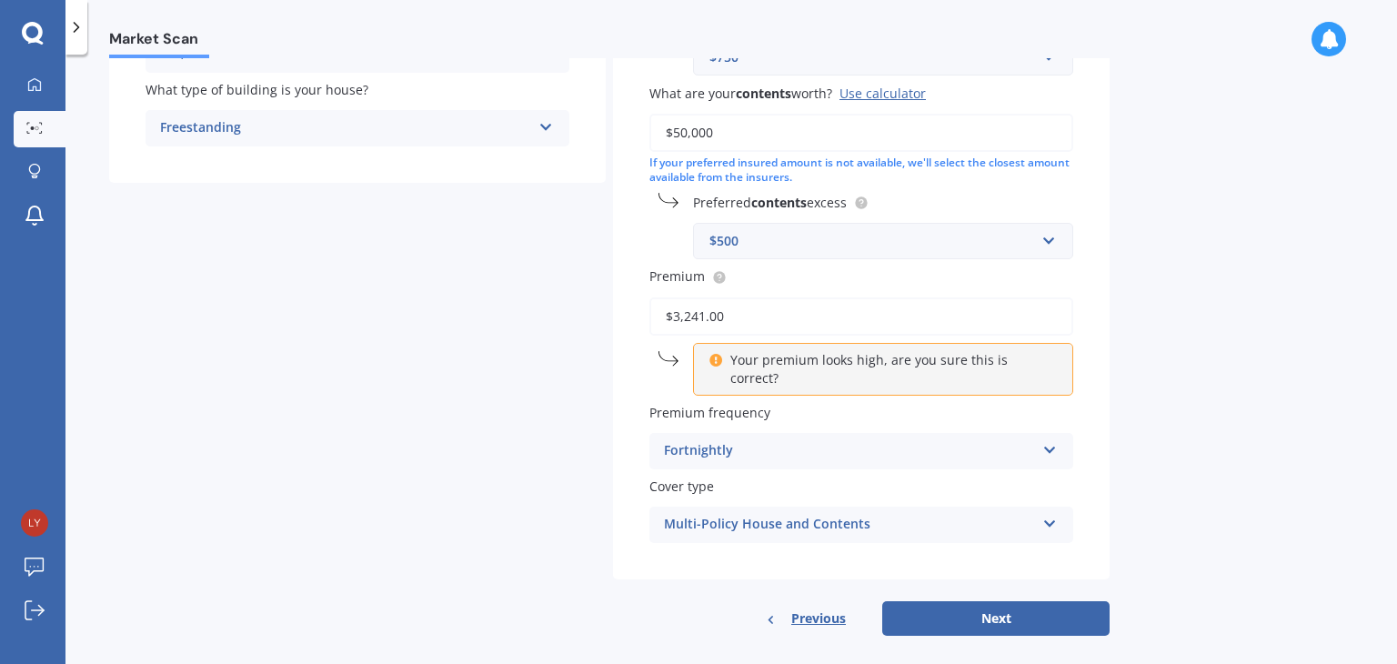
click at [1055, 356] on div "Your premium looks high, are you sure this is correct?" at bounding box center [883, 369] width 380 height 53
drag, startPoint x: 726, startPoint y: 310, endPoint x: 651, endPoint y: 318, distance: 75.0
click at [651, 317] on input "$3,241.00" at bounding box center [861, 316] width 424 height 38
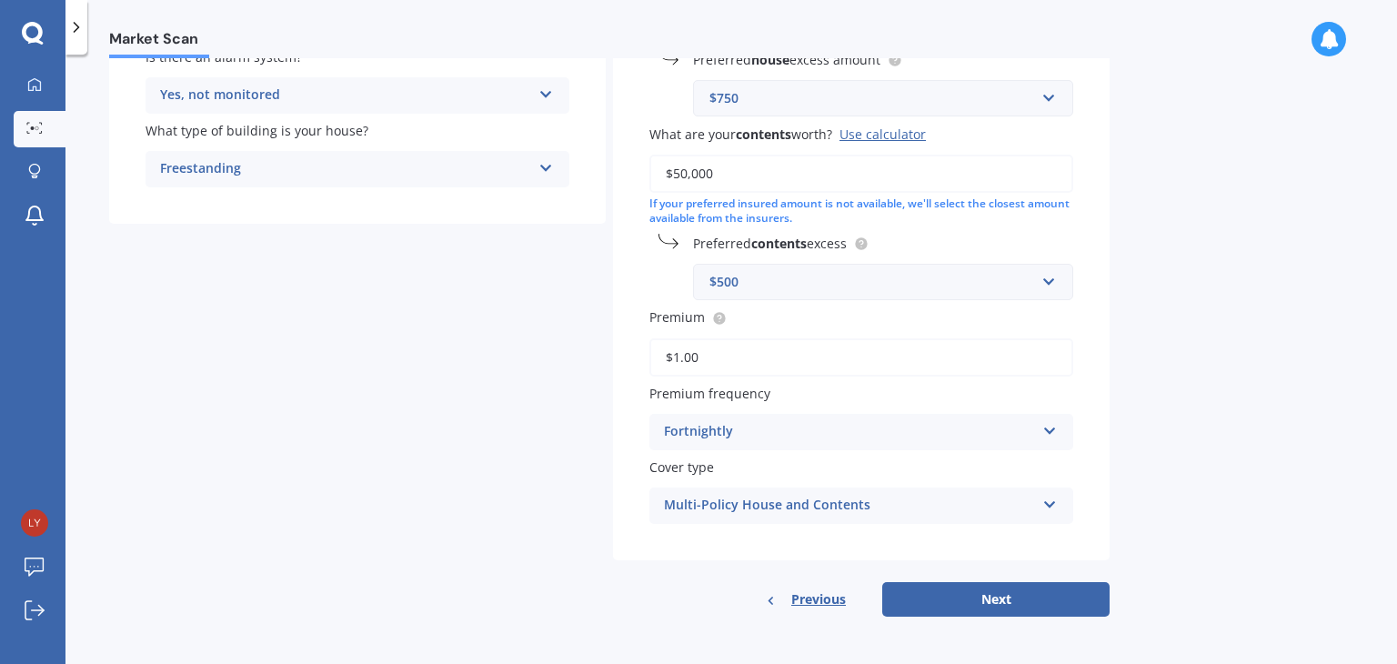
scroll to position [389, 0]
type input "$124.70"
click at [1094, 396] on div "Have you had any house accidents or claims in the last five years? Yes No Have …" at bounding box center [861, 159] width 497 height 804
click at [987, 592] on button "Next" at bounding box center [995, 600] width 227 height 35
select select "31"
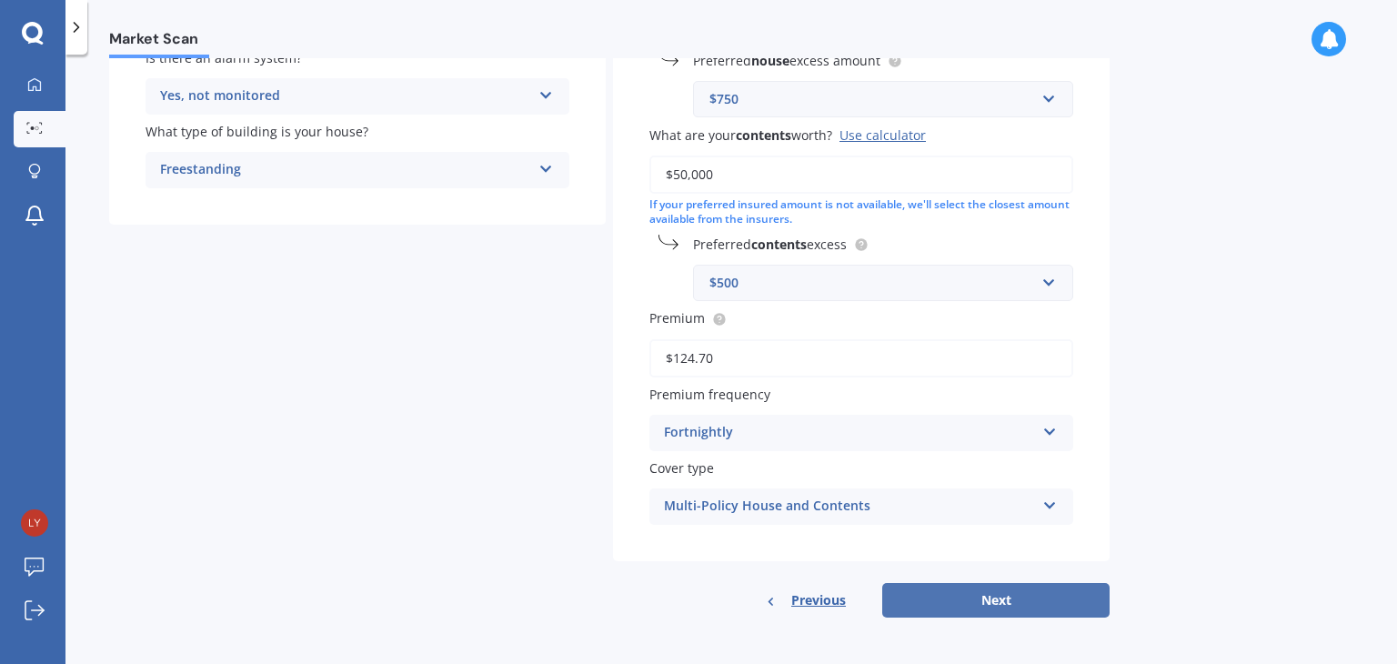
select select "01"
select select "1966"
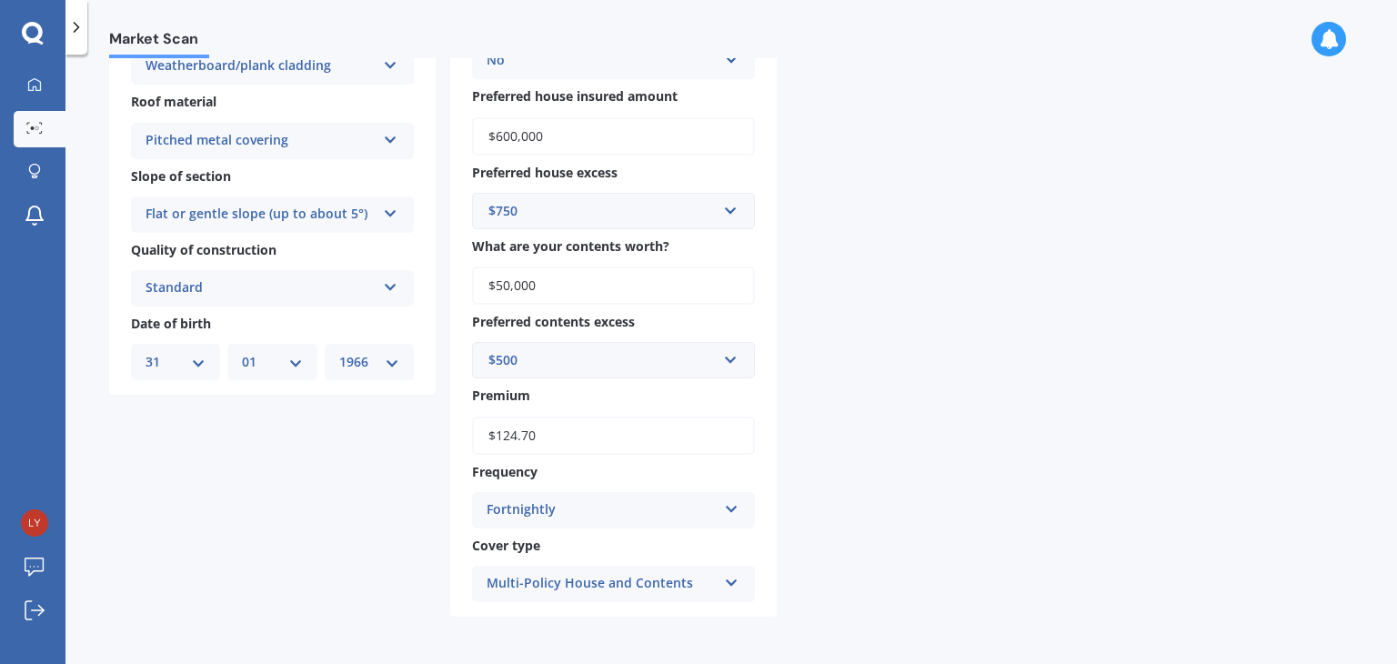
scroll to position [63, 0]
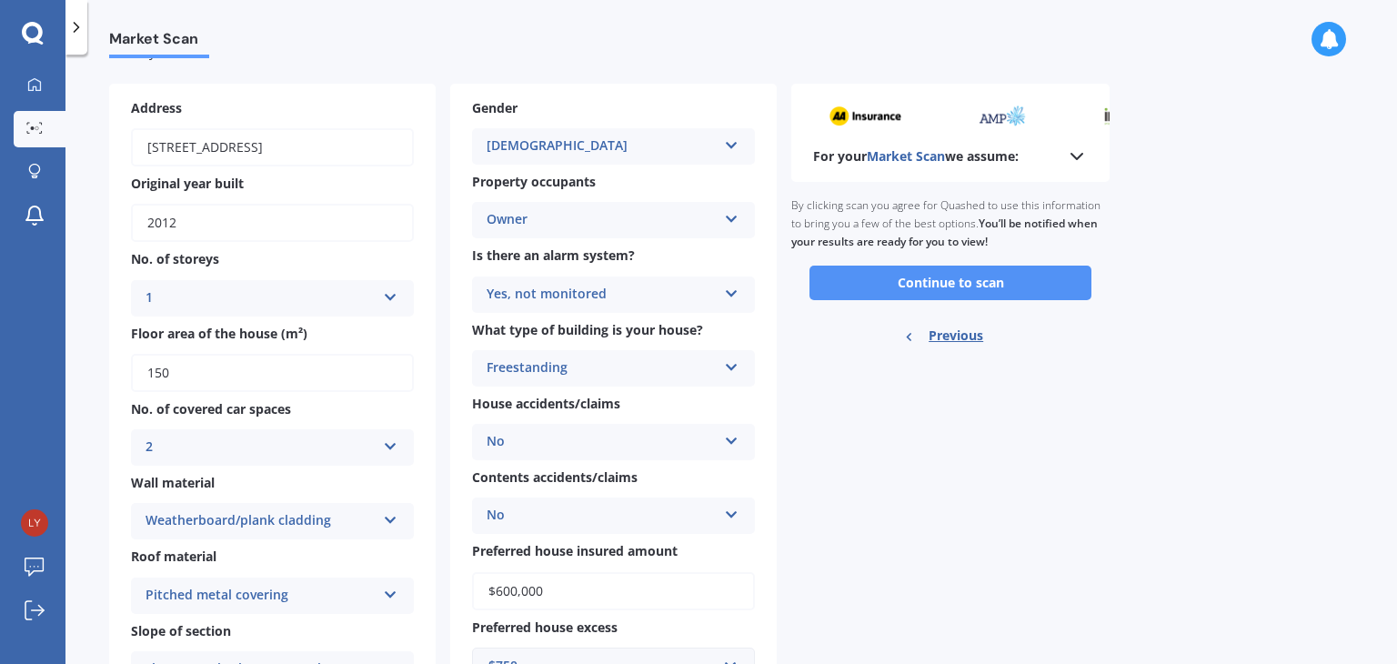
click at [935, 277] on button "Continue to scan" at bounding box center [951, 283] width 282 height 35
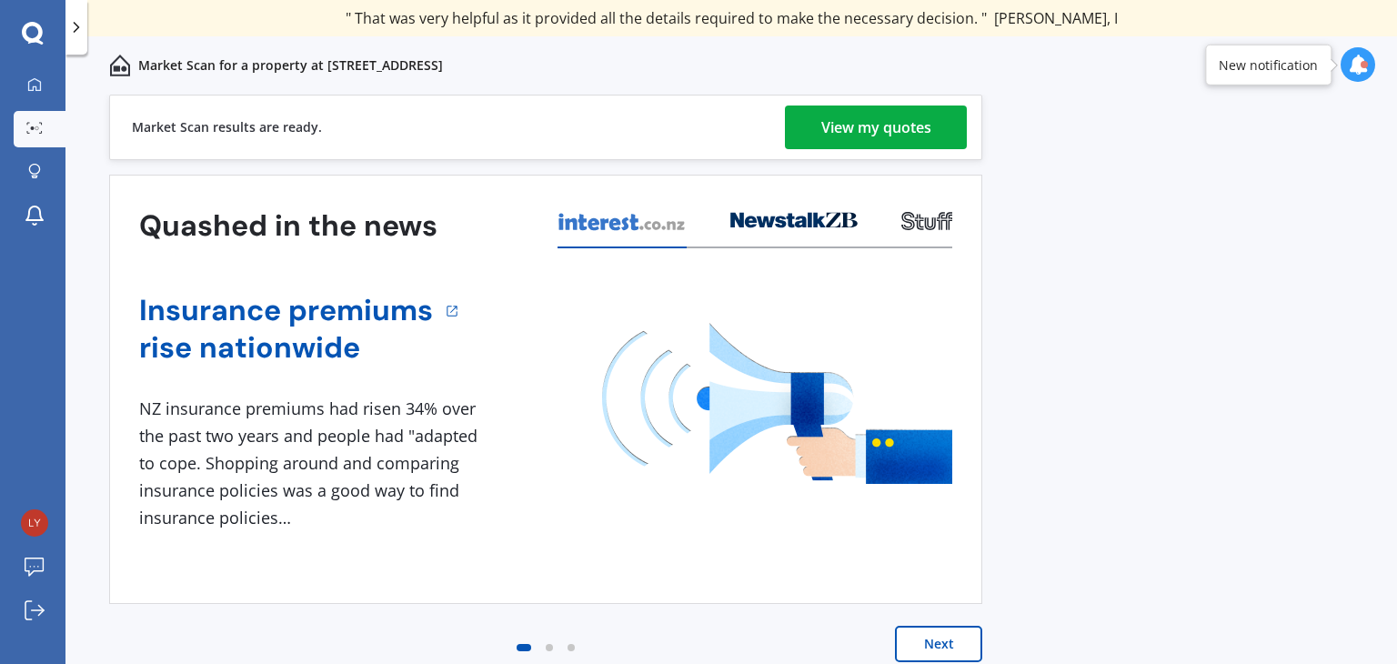
click at [889, 118] on div "View my quotes" at bounding box center [876, 128] width 110 height 44
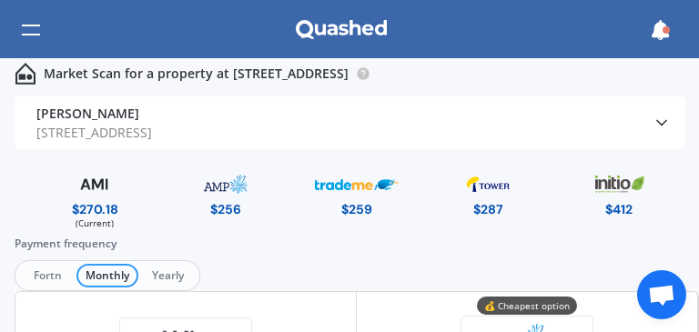
scroll to position [182, 0]
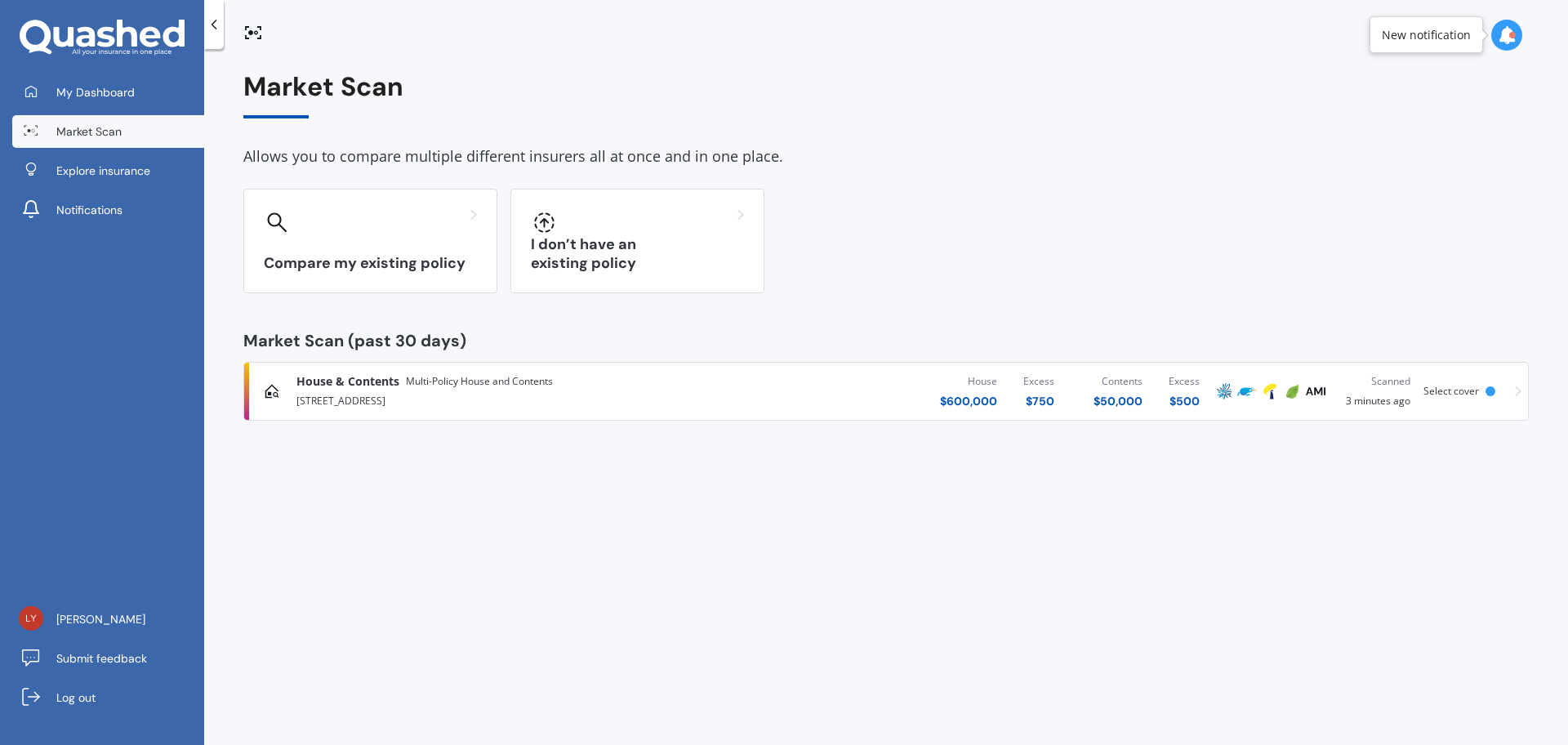
click at [340, 383] on span "House & Contents" at bounding box center [348, 381] width 103 height 16
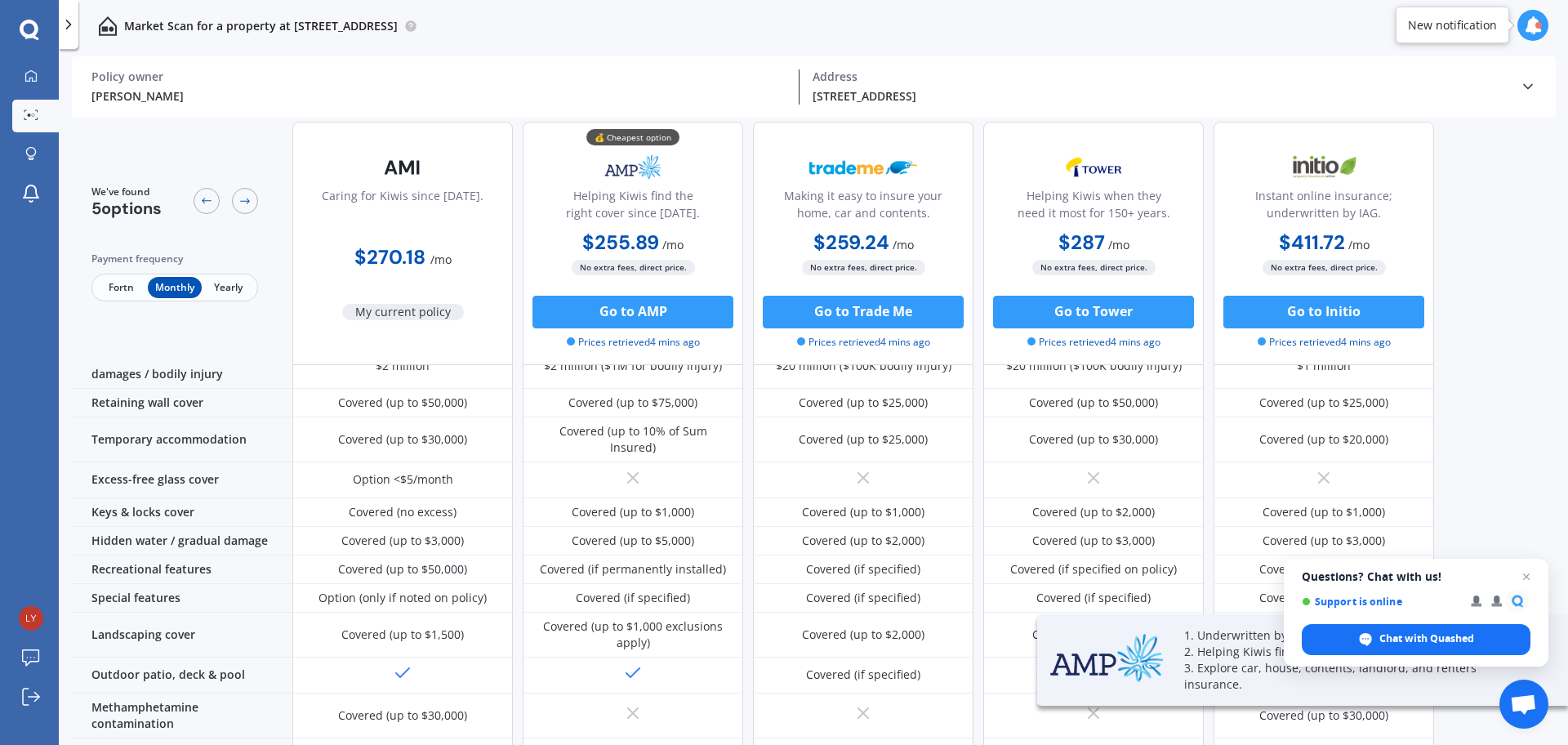
scroll to position [600, 0]
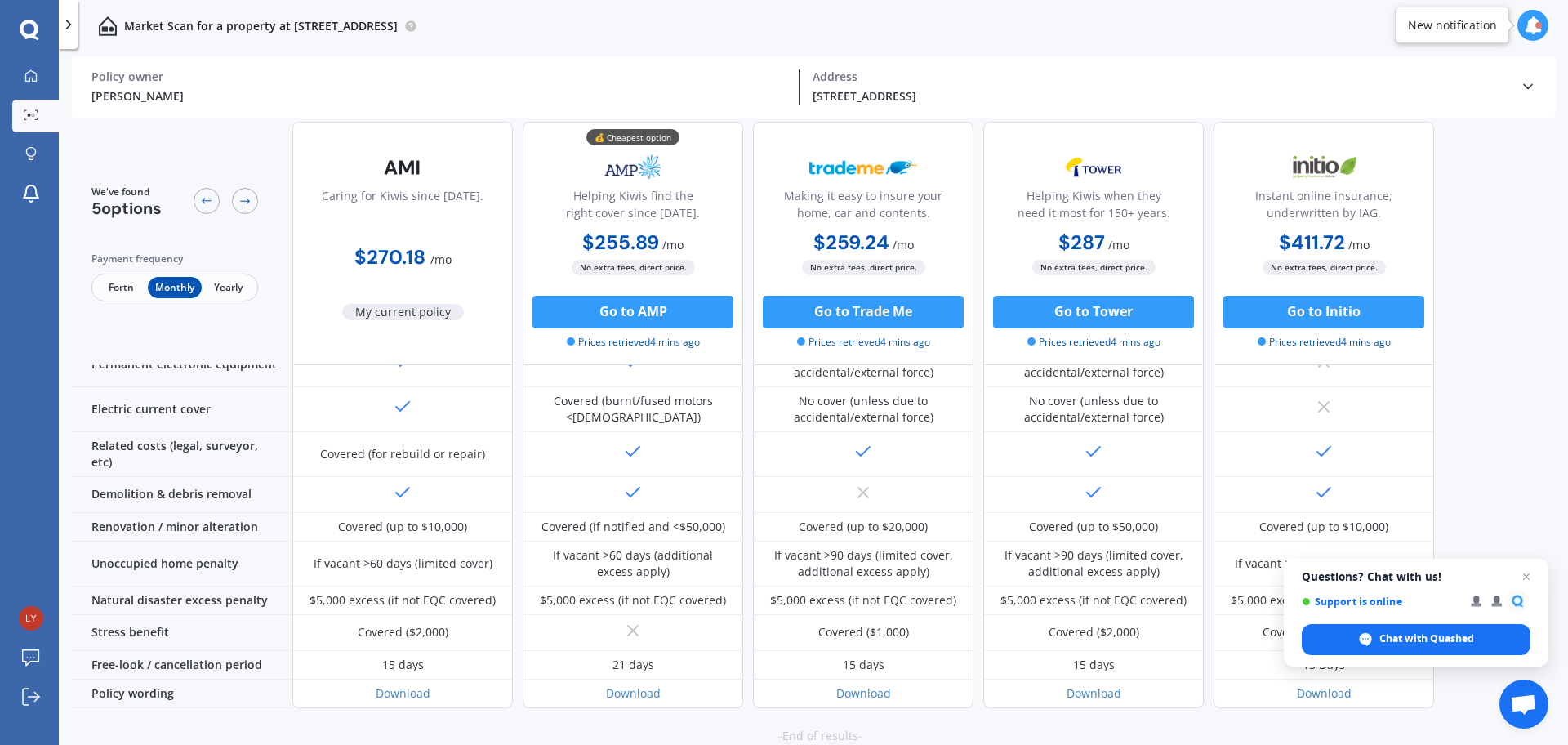
click at [124, 286] on span "Fortn" at bounding box center [121, 287] width 53 height 22
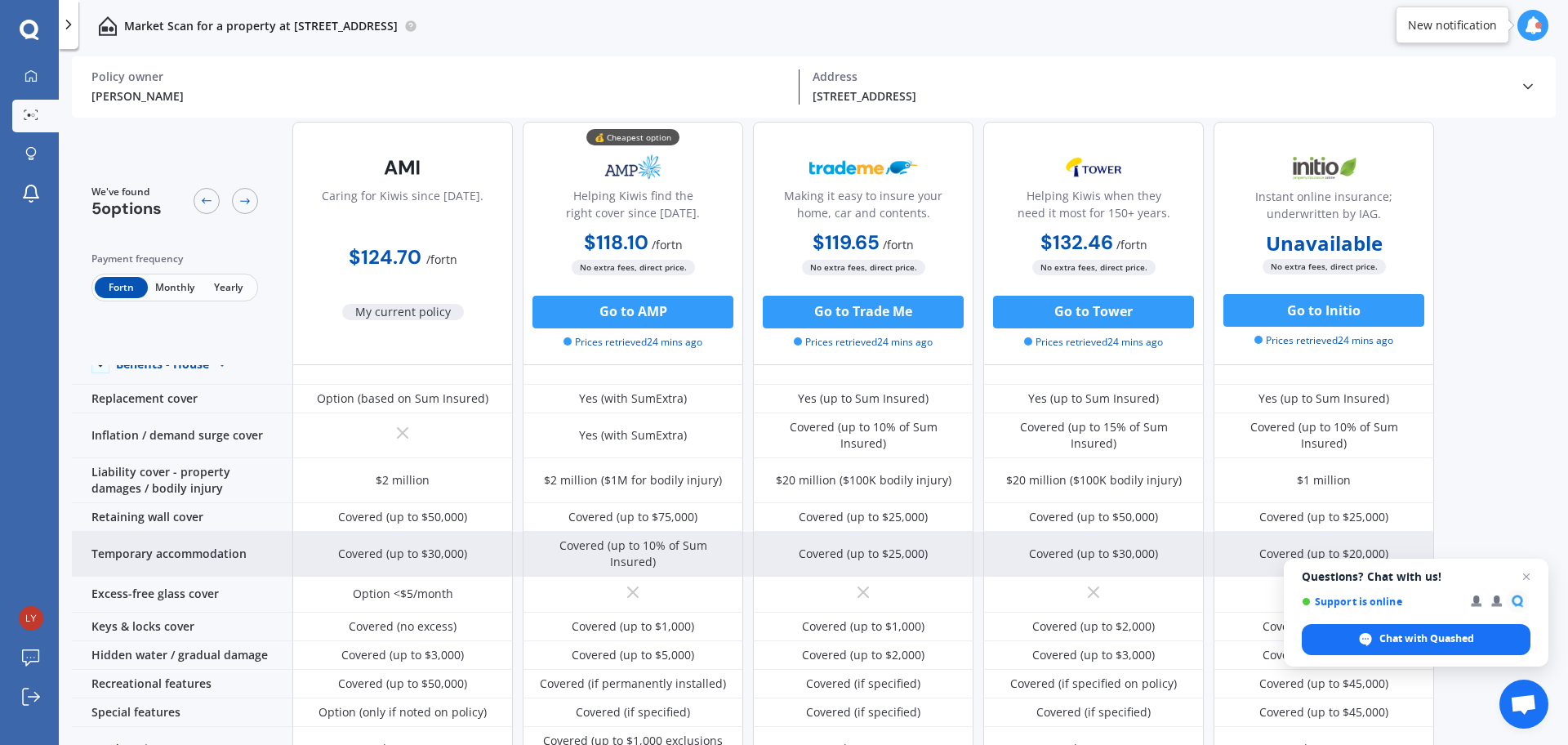
scroll to position [0, 0]
